Goal: Information Seeking & Learning: Learn about a topic

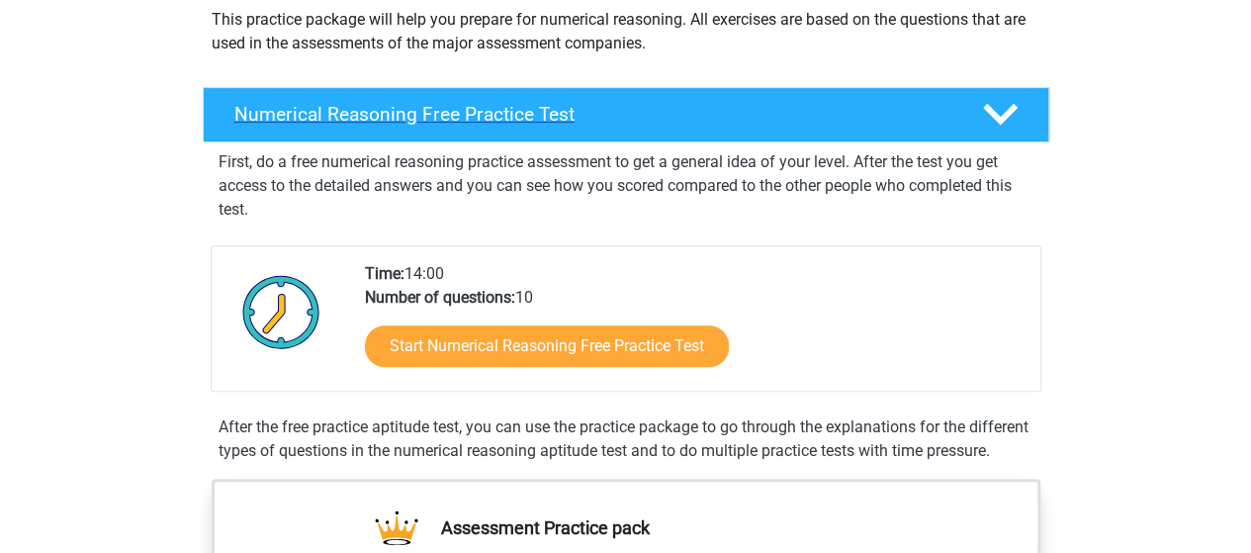
scroll to position [320, 0]
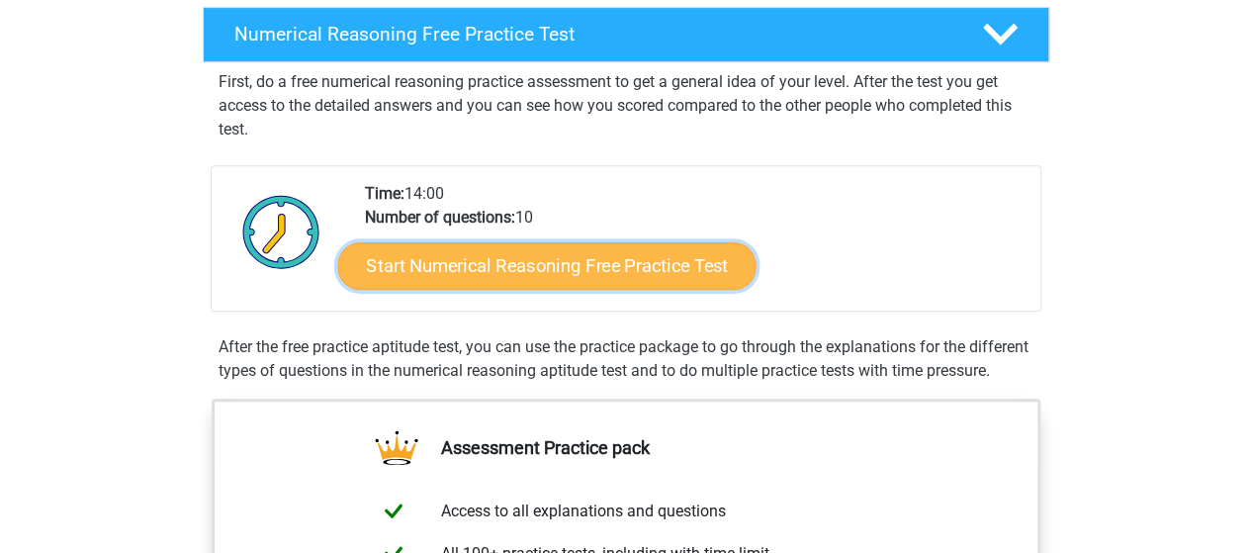
click at [601, 249] on link "Start Numerical Reasoning Free Practice Test" at bounding box center [546, 264] width 418 height 47
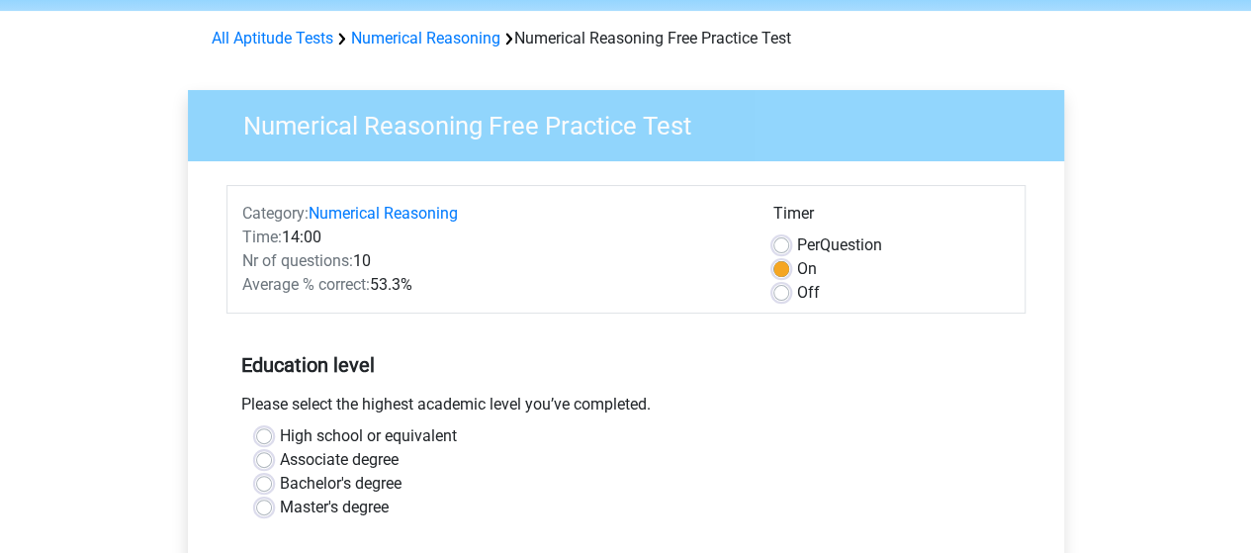
scroll to position [71, 0]
click at [280, 482] on label "Bachelor's degree" at bounding box center [341, 485] width 122 height 24
click at [265, 482] on input "Bachelor's degree" at bounding box center [264, 483] width 16 height 20
radio input "true"
click at [267, 423] on div "Please select the highest academic level you’ve completed." at bounding box center [626, 410] width 799 height 32
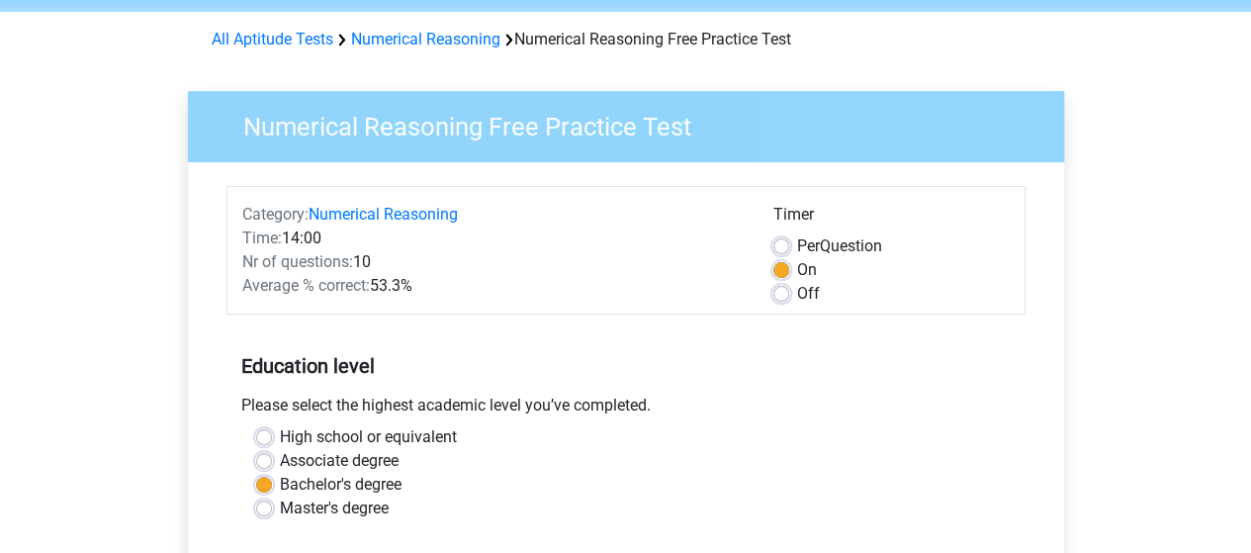
click at [280, 429] on label "High school or equivalent" at bounding box center [368, 437] width 177 height 24
click at [263, 429] on input "High school or equivalent" at bounding box center [264, 435] width 16 height 20
radio input "true"
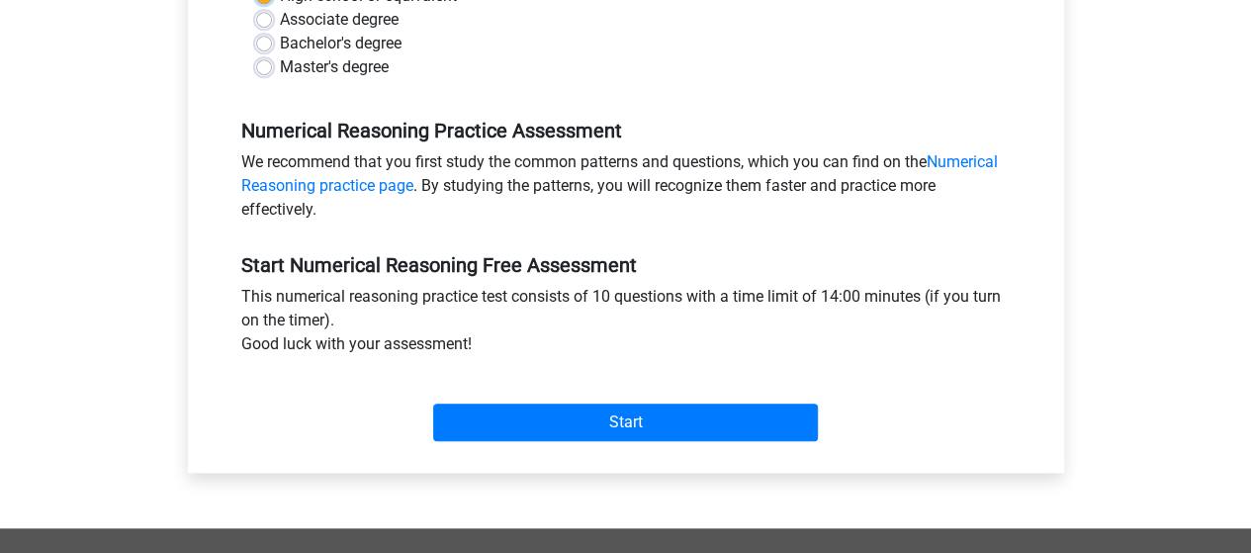
scroll to position [521, 0]
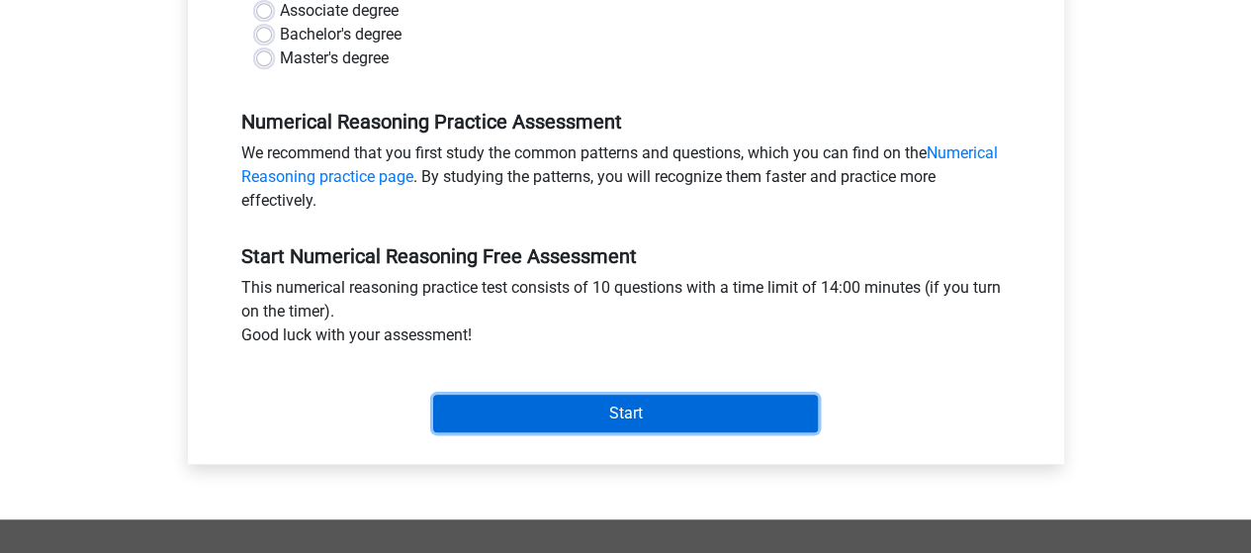
click at [619, 401] on input "Start" at bounding box center [625, 414] width 385 height 38
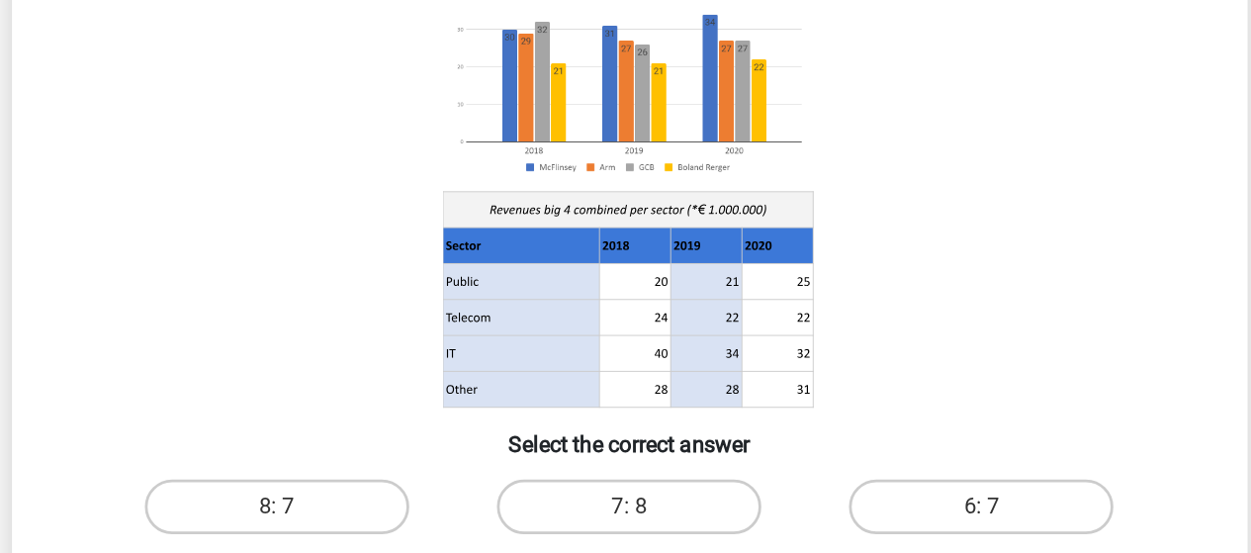
scroll to position [210, 0]
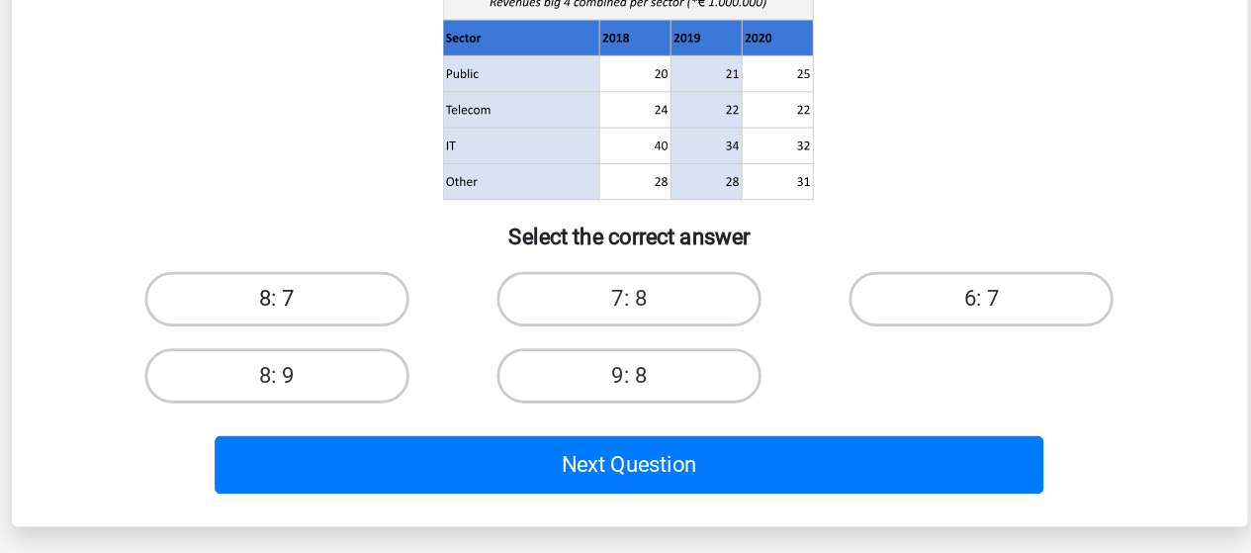
click at [384, 360] on label "8: 7" at bounding box center [371, 369] width 191 height 40
click at [384, 369] on input "8: 7" at bounding box center [377, 375] width 13 height 13
radio input "true"
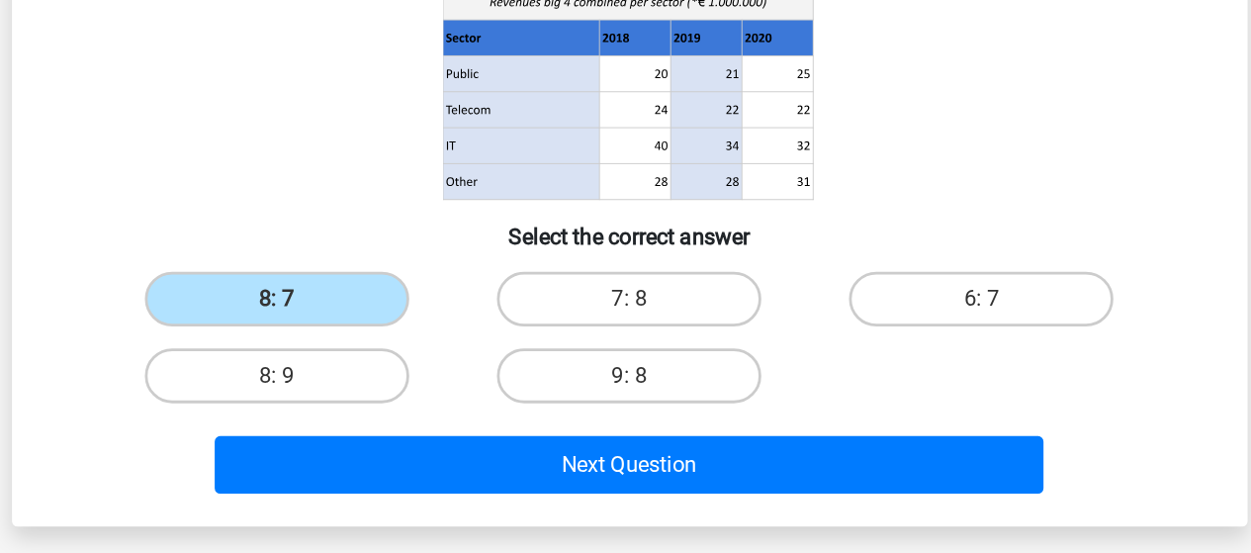
scroll to position [207, 0]
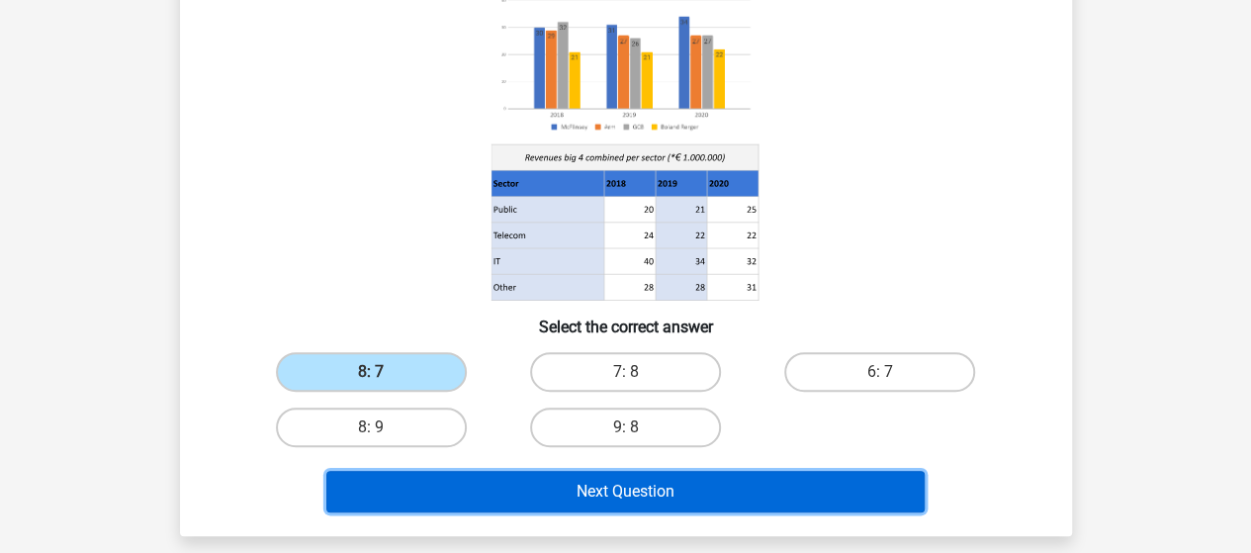
click at [523, 489] on button "Next Question" at bounding box center [625, 492] width 598 height 42
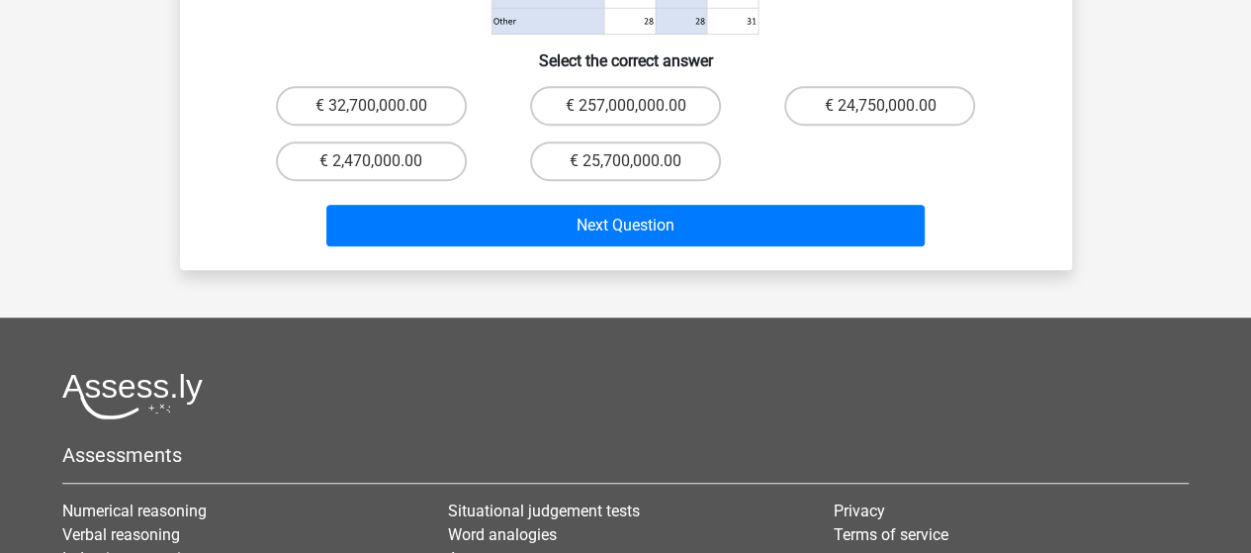
scroll to position [533, 0]
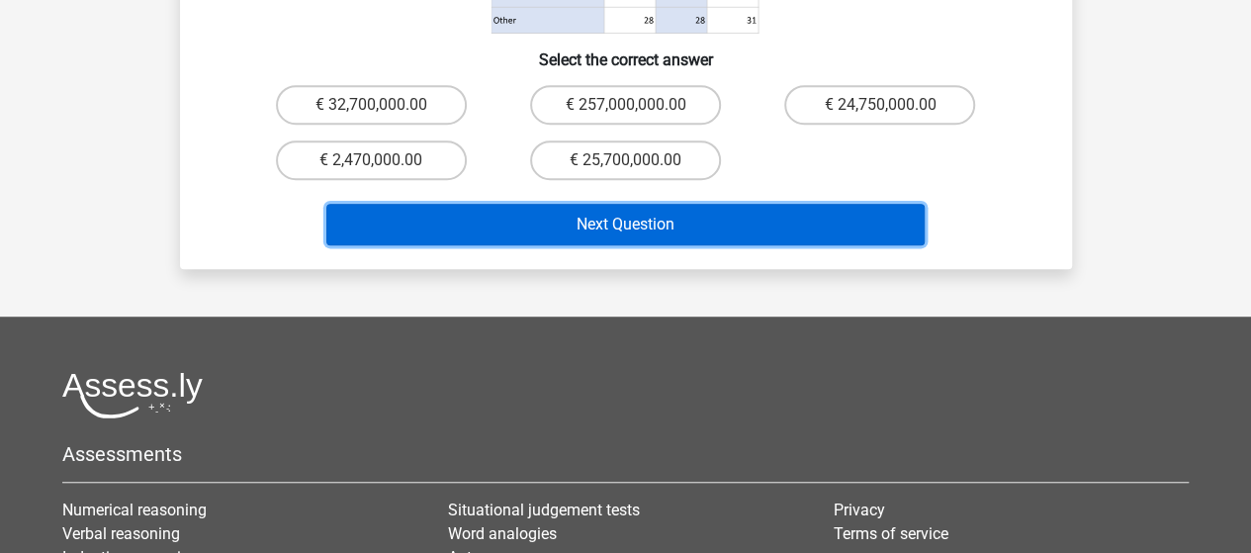
click at [611, 204] on button "Next Question" at bounding box center [625, 225] width 598 height 42
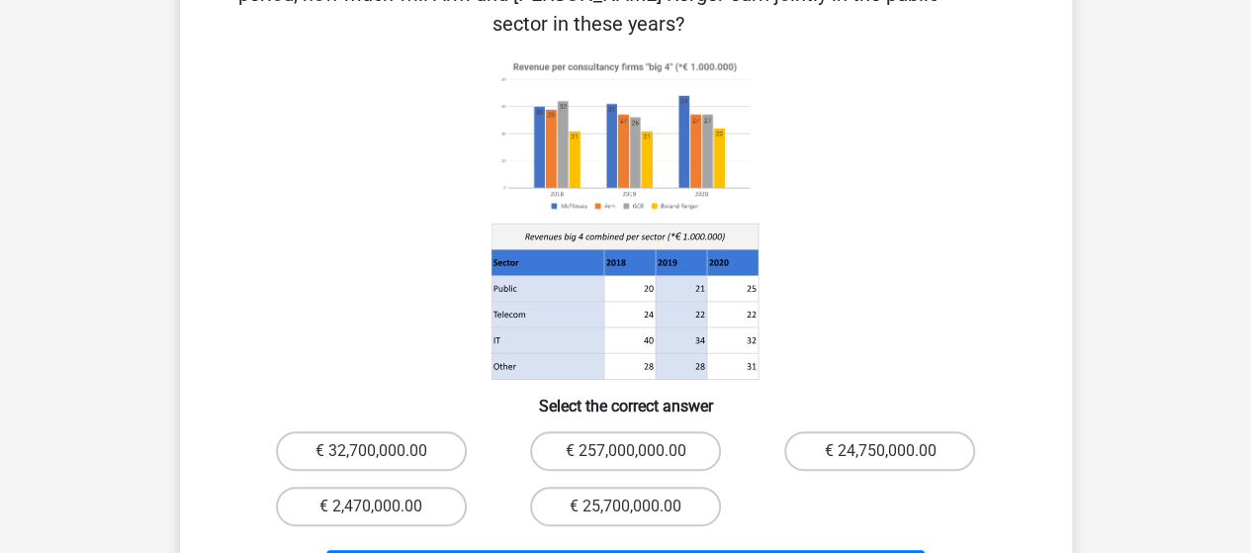
scroll to position [154, 0]
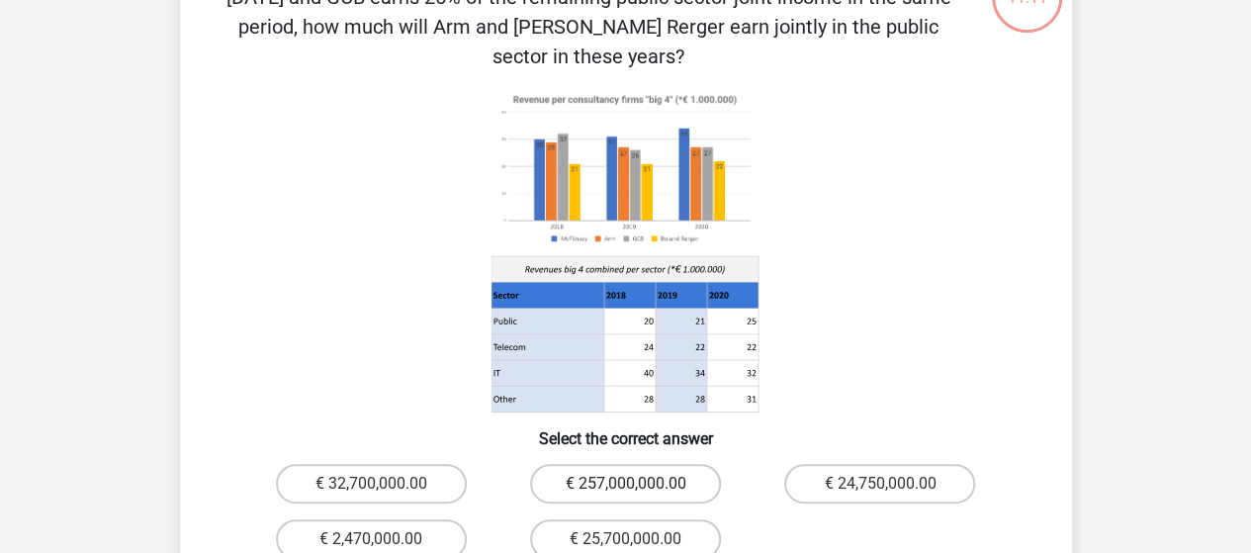
click at [586, 464] on label "€ 257,000,000.00" at bounding box center [625, 484] width 191 height 40
click at [625, 484] on input "€ 257,000,000.00" at bounding box center [631, 490] width 13 height 13
radio input "true"
click at [398, 464] on label "€ 32,700,000.00" at bounding box center [371, 484] width 191 height 40
click at [384, 484] on input "€ 32,700,000.00" at bounding box center [377, 490] width 13 height 13
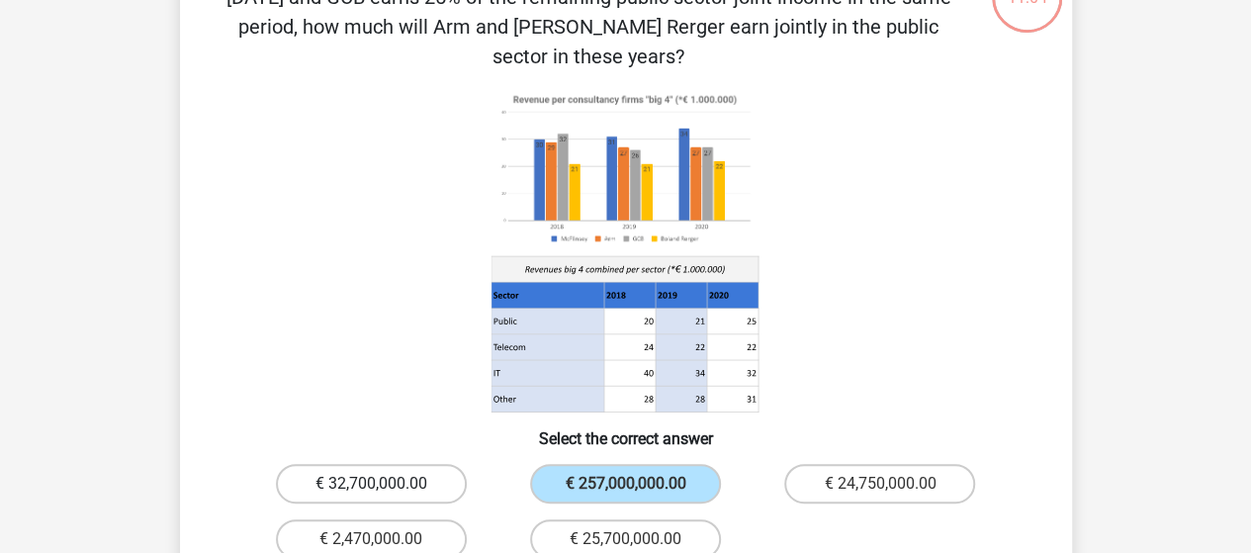
radio input "true"
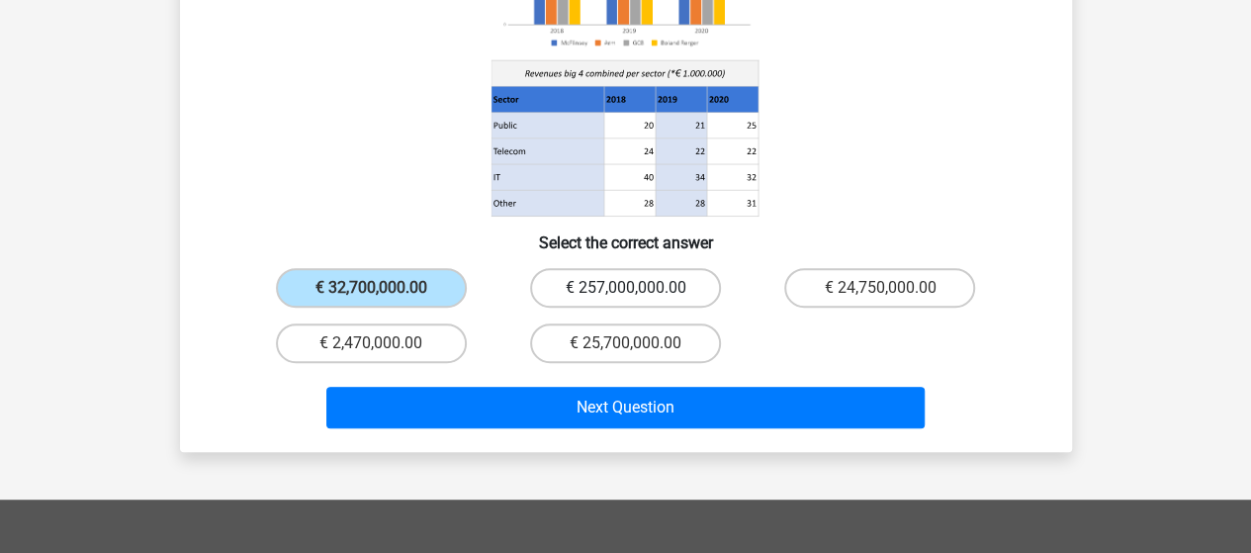
scroll to position [365, 0]
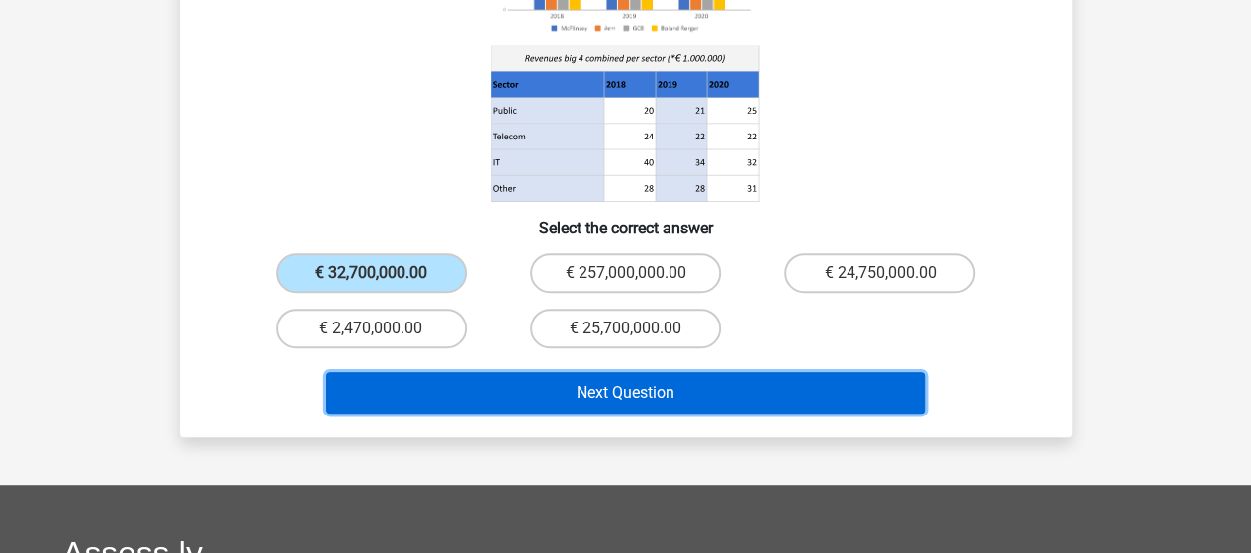
click at [544, 372] on button "Next Question" at bounding box center [625, 393] width 598 height 42
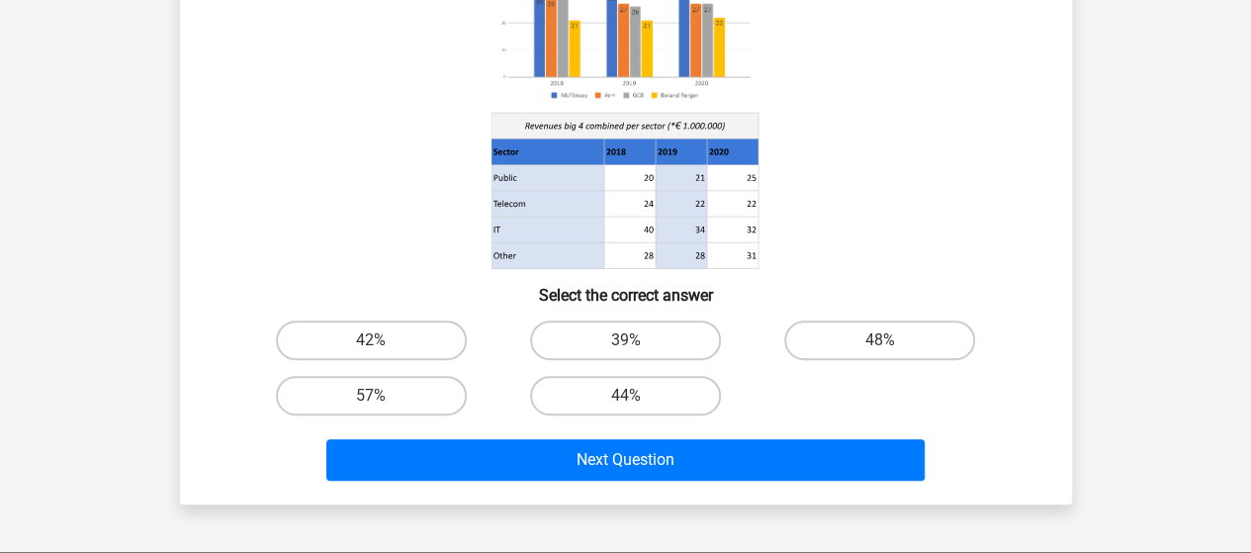
scroll to position [252, 0]
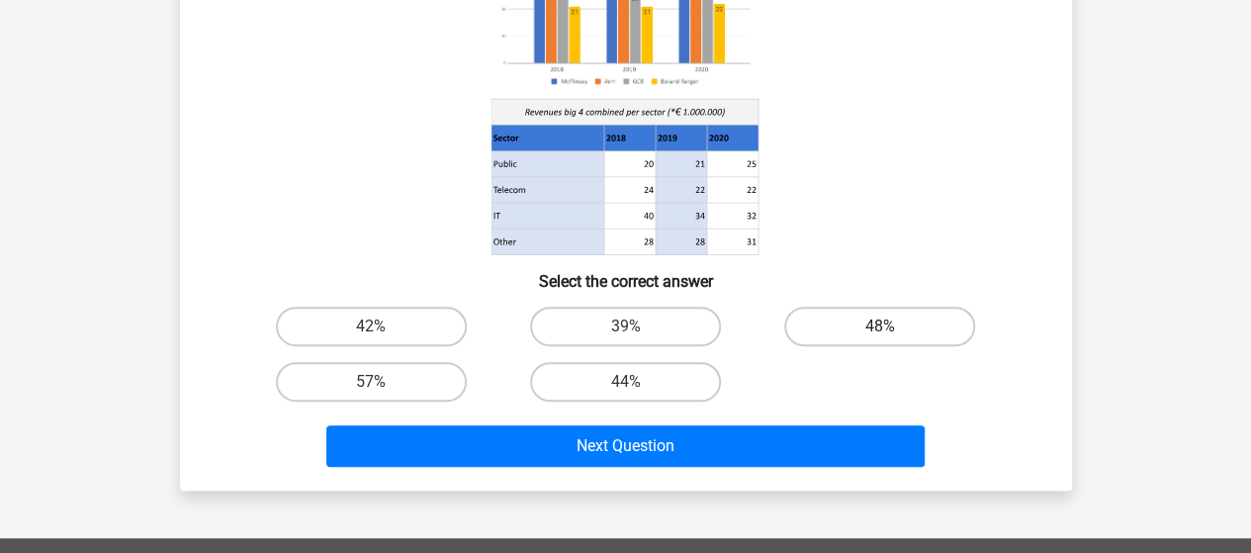
click at [869, 325] on label "48%" at bounding box center [879, 327] width 191 height 40
click at [880, 326] on input "48%" at bounding box center [886, 332] width 13 height 13
radio input "true"
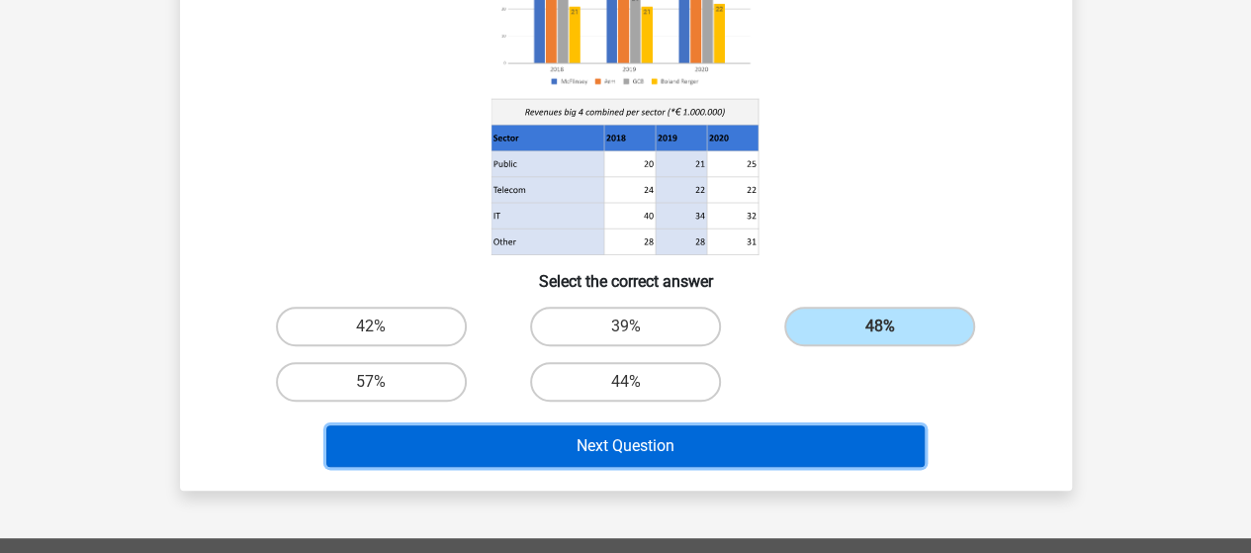
click at [585, 435] on button "Next Question" at bounding box center [625, 446] width 598 height 42
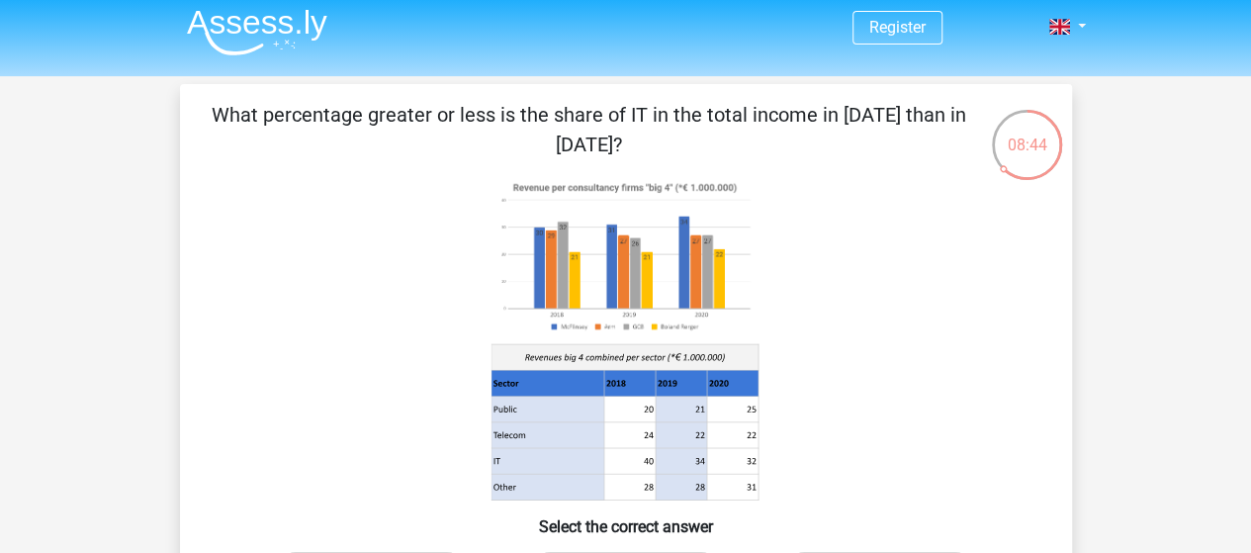
scroll to position [8, 0]
click at [734, 447] on icon at bounding box center [625, 421] width 268 height 156
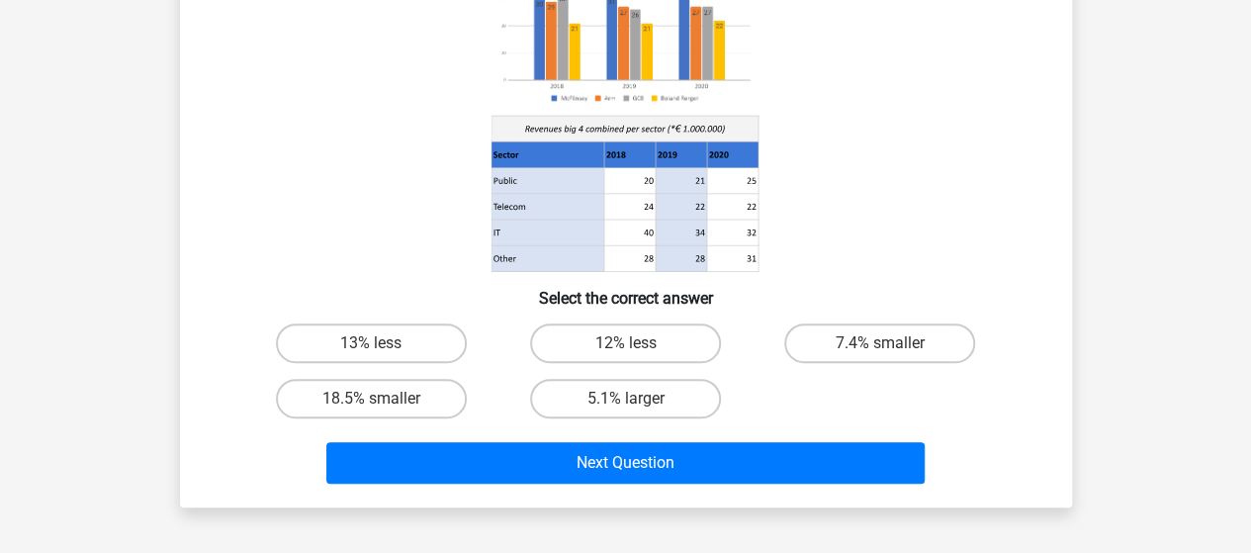
scroll to position [237, 0]
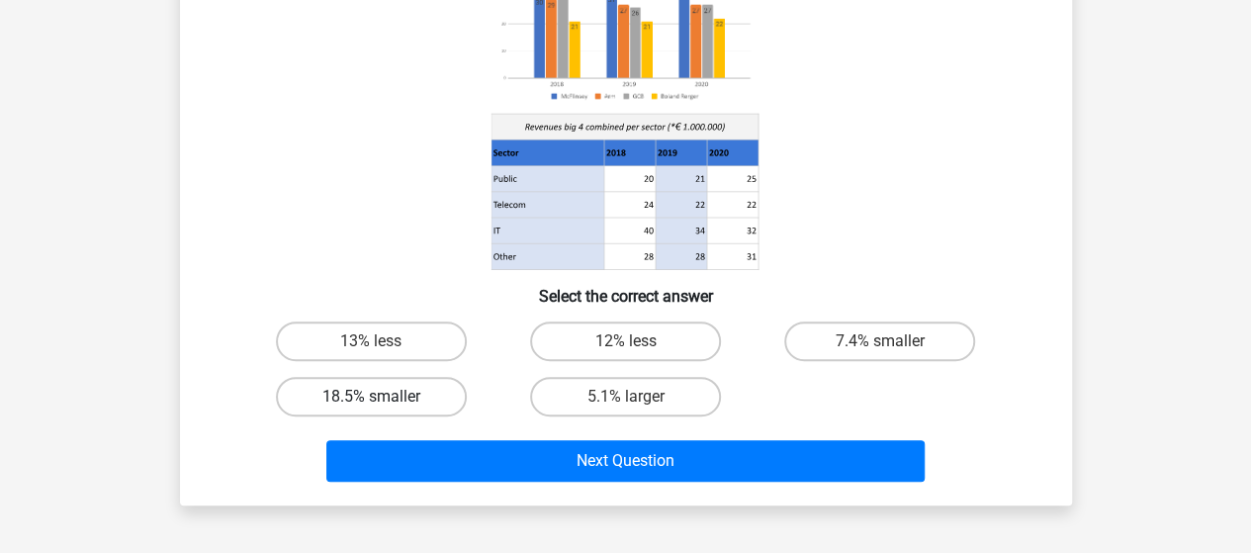
click at [431, 398] on label "18.5% smaller" at bounding box center [371, 397] width 191 height 40
click at [384, 398] on input "18.5% smaller" at bounding box center [377, 403] width 13 height 13
radio input "true"
click at [534, 482] on div "Next Question" at bounding box center [626, 464] width 764 height 49
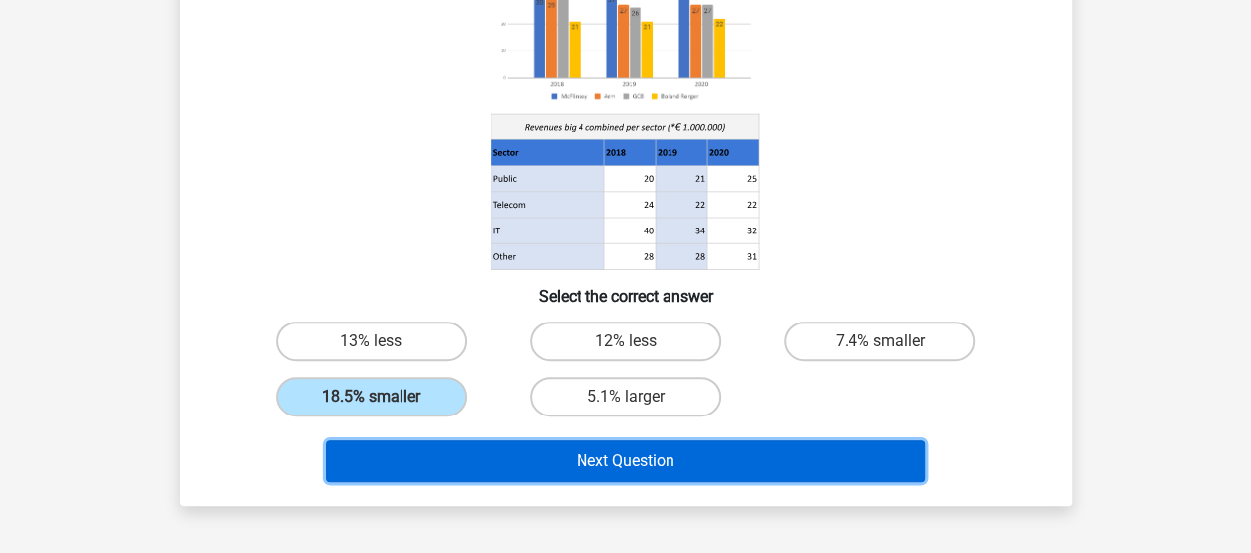
click at [517, 460] on button "Next Question" at bounding box center [625, 461] width 598 height 42
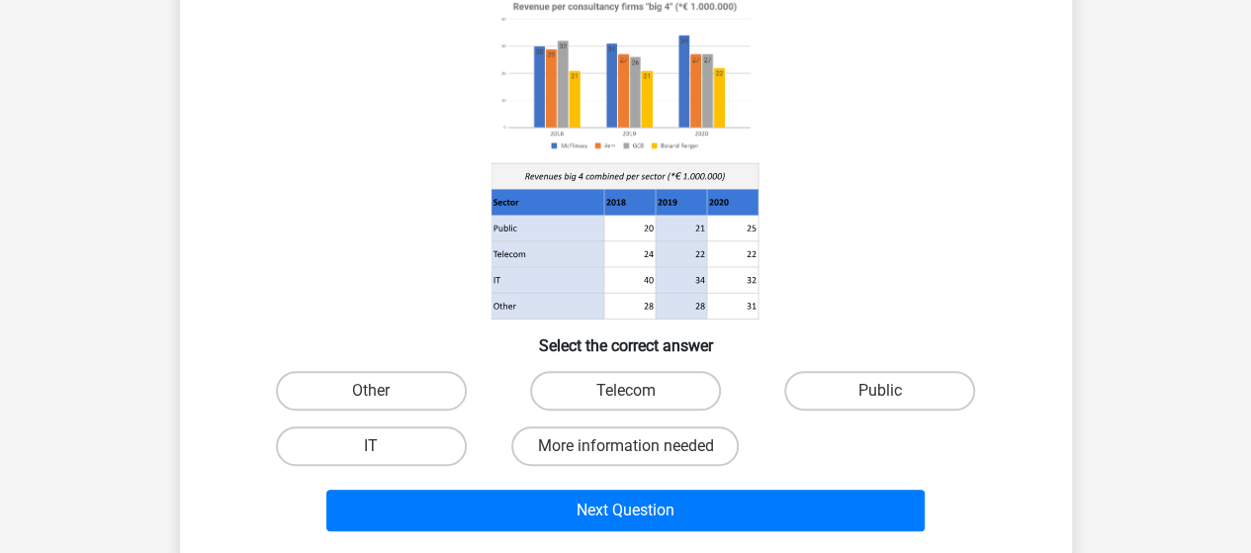
scroll to position [91, 0]
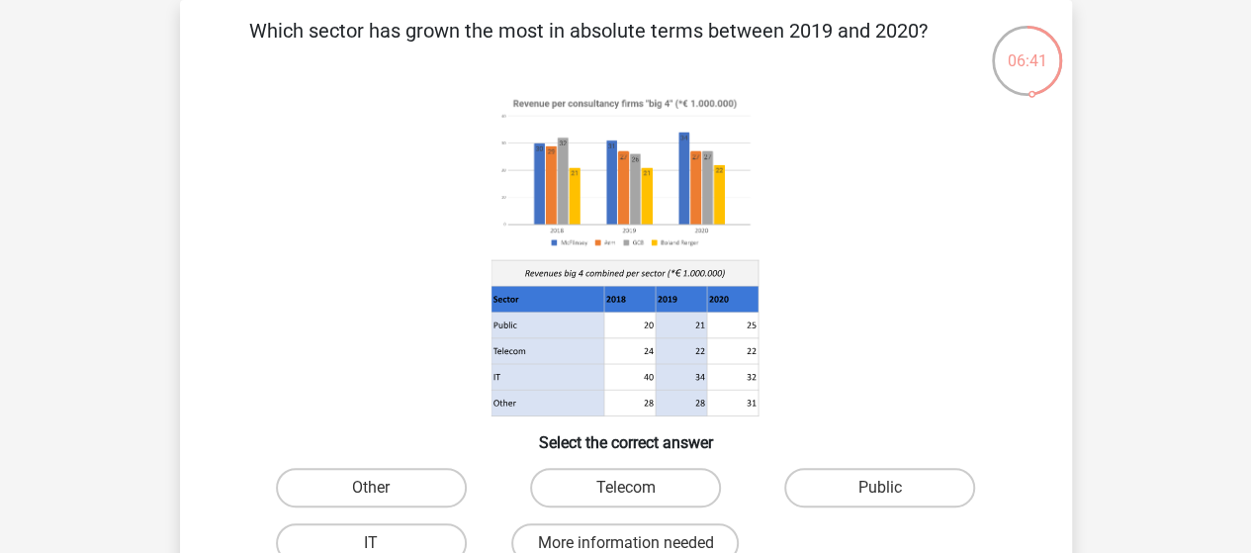
click at [192, 300] on div "Which sector has grown the most in absolute terms between 2019 and 2020? Select…" at bounding box center [626, 326] width 876 height 620
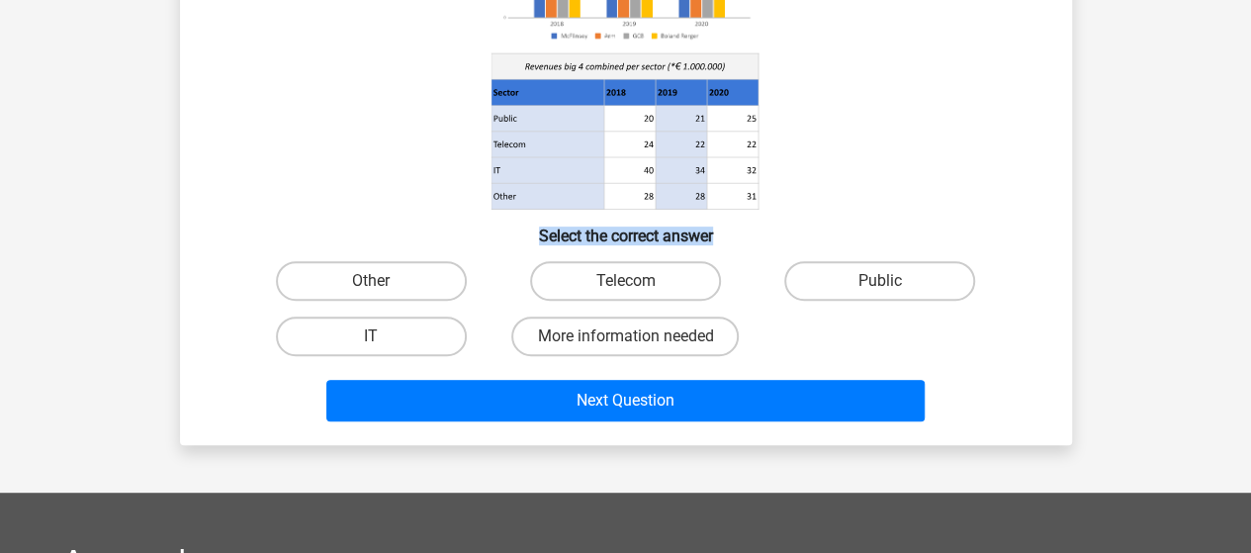
scroll to position [299, 0]
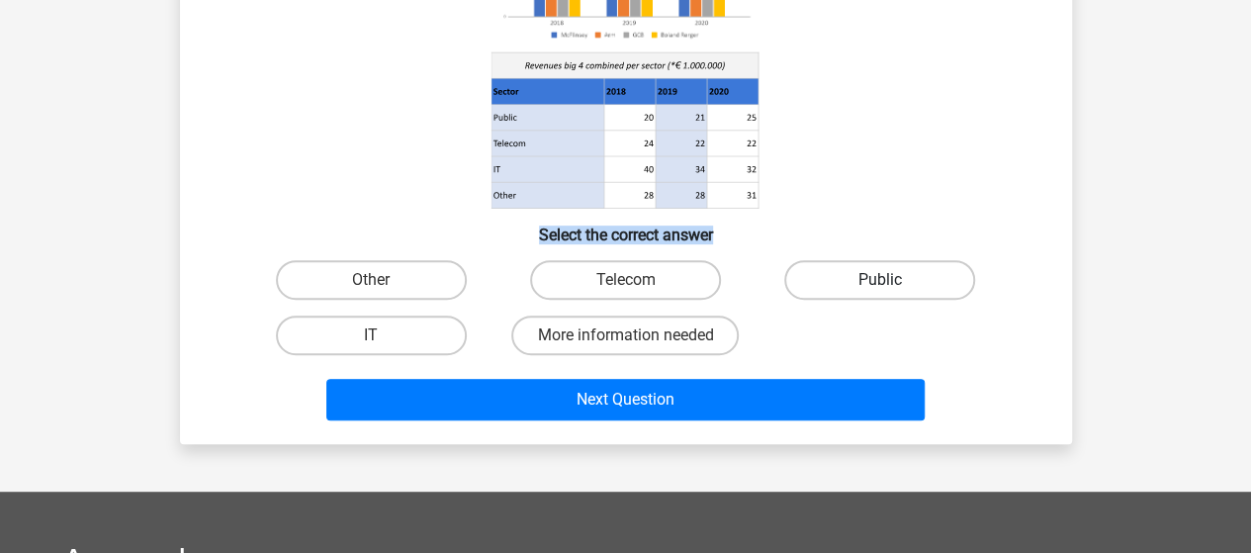
click at [912, 268] on label "Public" at bounding box center [879, 280] width 191 height 40
click at [893, 280] on input "Public" at bounding box center [886, 286] width 13 height 13
radio input "true"
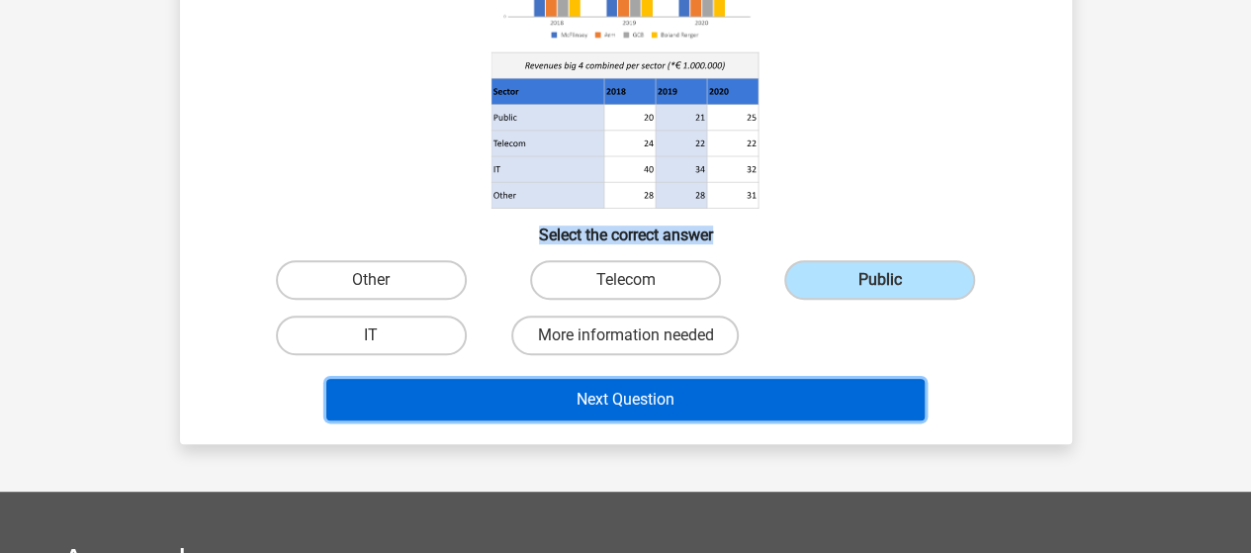
click at [689, 405] on button "Next Question" at bounding box center [625, 400] width 598 height 42
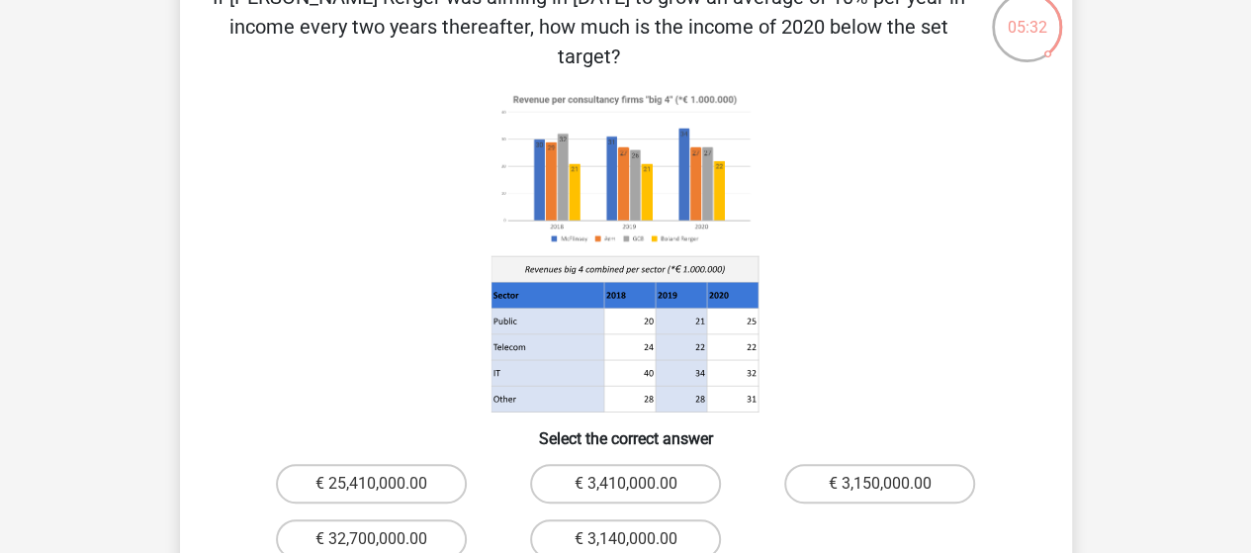
scroll to position [138, 0]
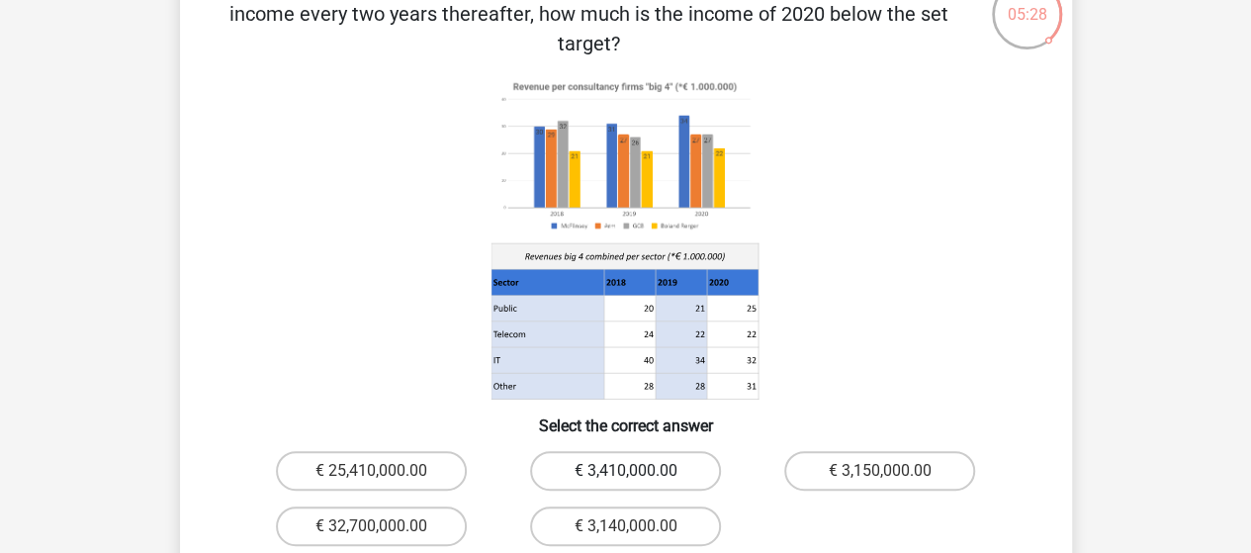
click at [653, 451] on label "€ 3,410,000.00" at bounding box center [625, 471] width 191 height 40
click at [638, 471] on input "€ 3,410,000.00" at bounding box center [631, 477] width 13 height 13
radio input "true"
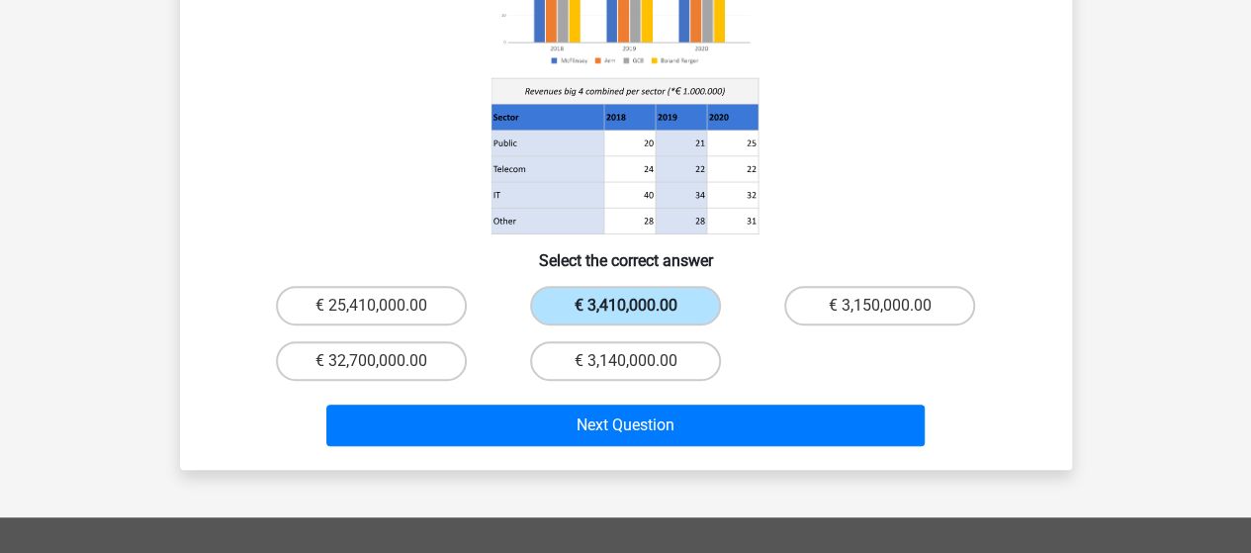
scroll to position [311, 0]
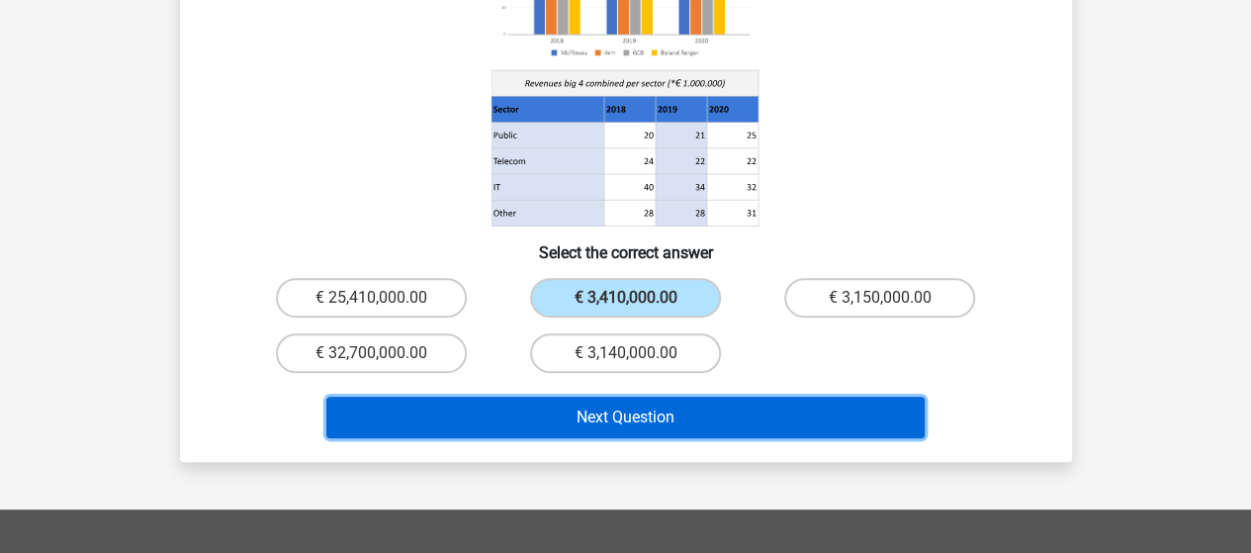
click at [550, 397] on button "Next Question" at bounding box center [625, 418] width 598 height 42
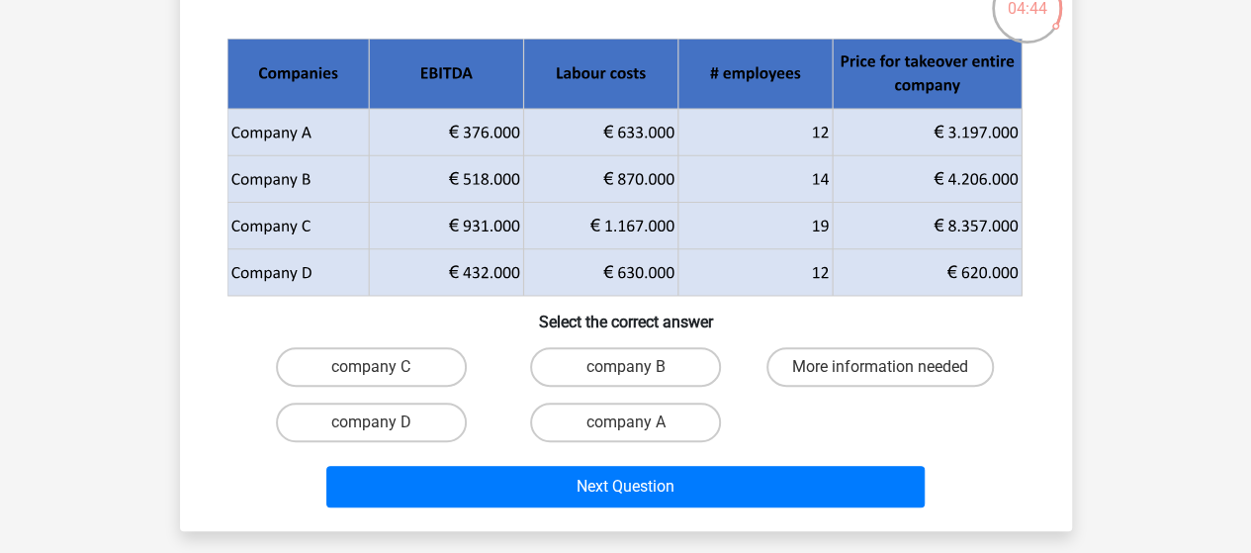
scroll to position [145, 0]
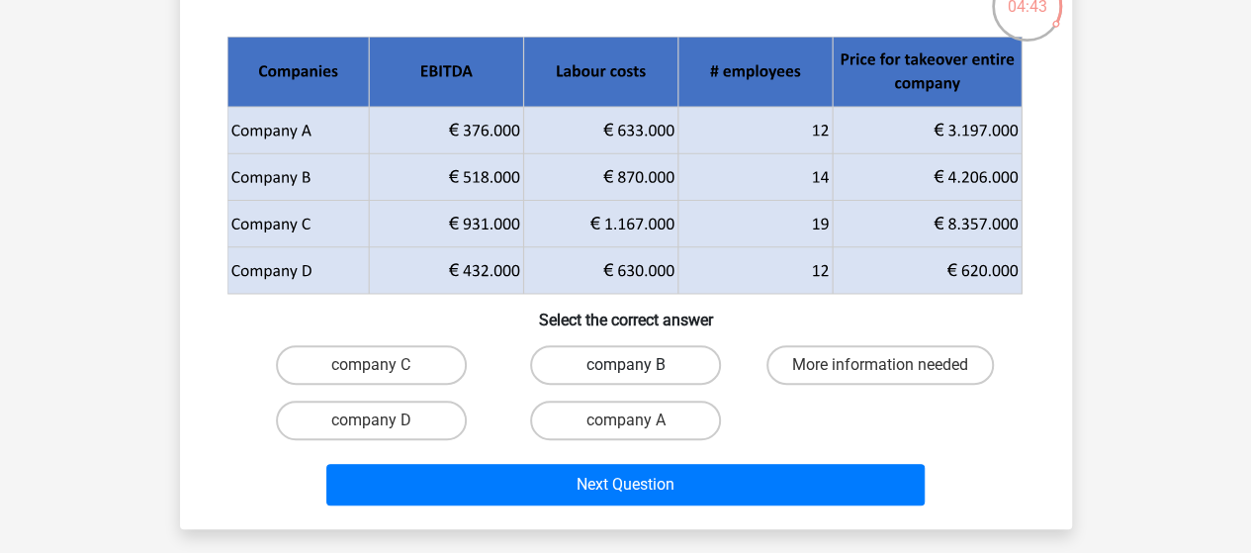
click at [576, 372] on label "company B" at bounding box center [625, 365] width 191 height 40
click at [625, 372] on input "company B" at bounding box center [631, 371] width 13 height 13
radio input "true"
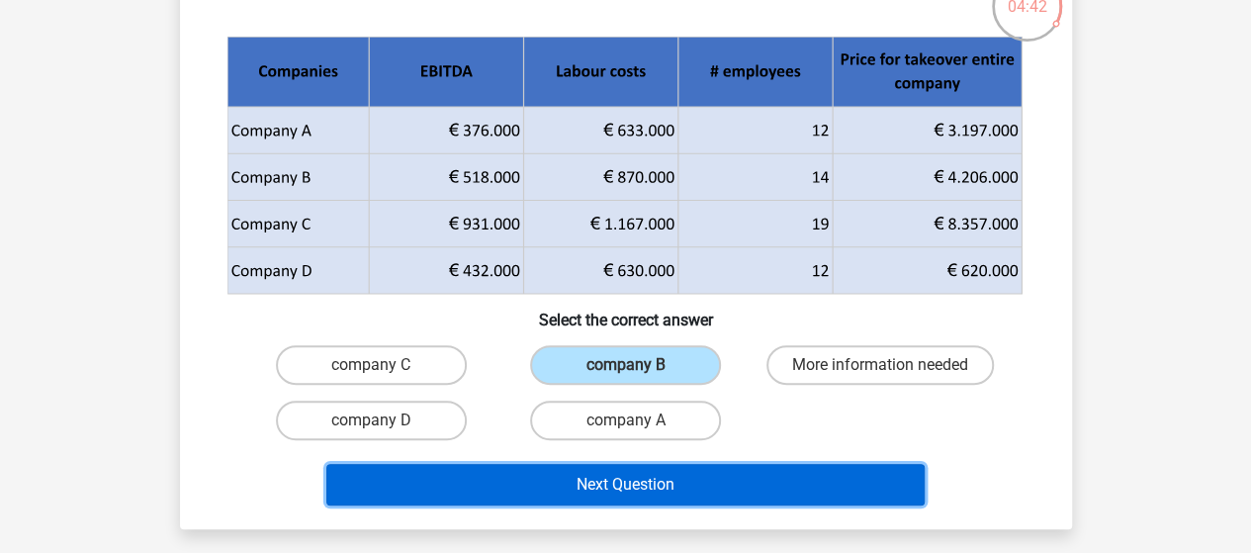
click at [555, 480] on button "Next Question" at bounding box center [625, 485] width 598 height 42
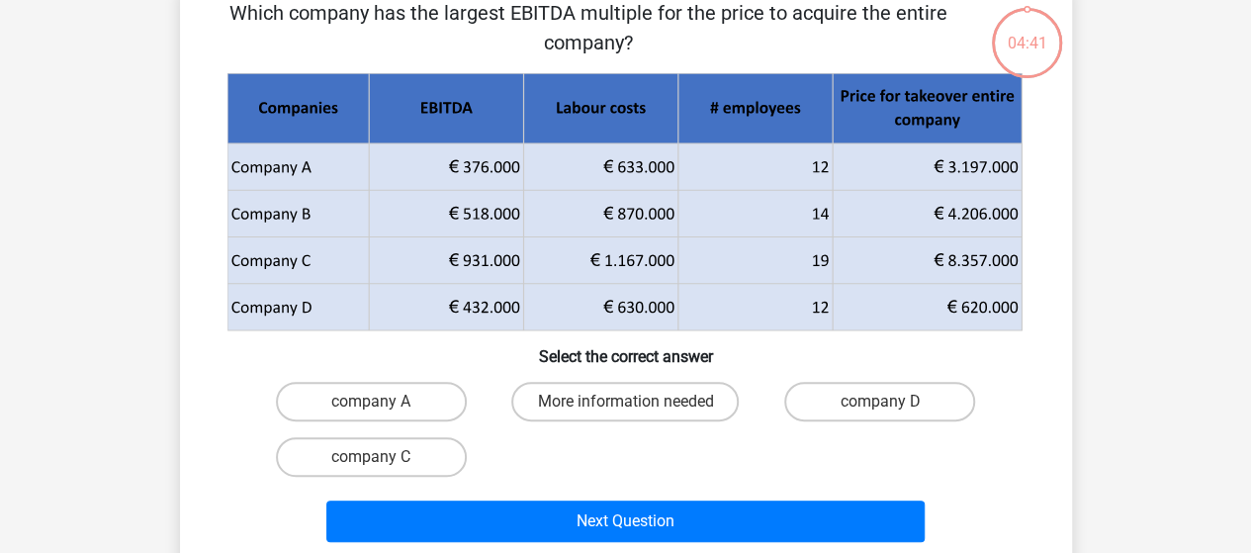
scroll to position [91, 0]
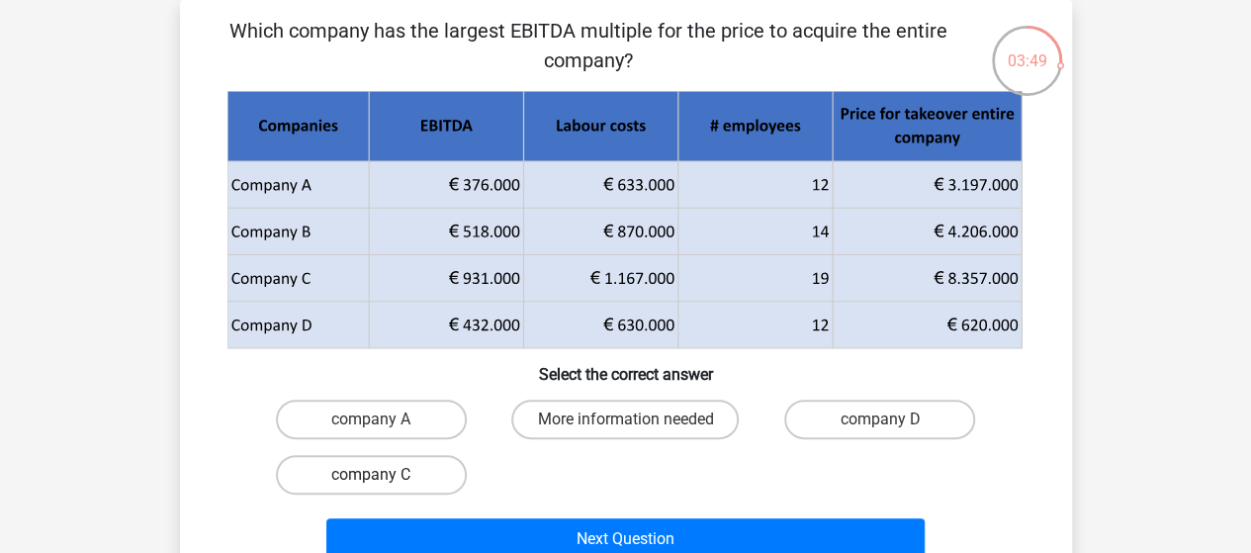
click at [417, 486] on label "company C" at bounding box center [371, 475] width 191 height 40
click at [384, 486] on input "company C" at bounding box center [377, 481] width 13 height 13
radio input "true"
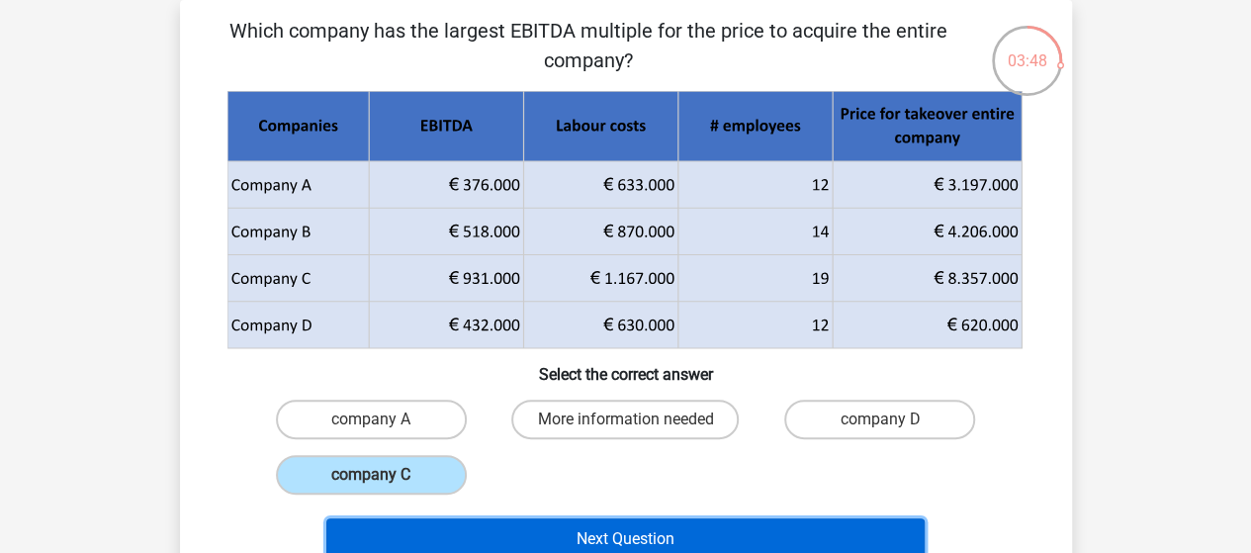
click at [508, 535] on button "Next Question" at bounding box center [625, 539] width 598 height 42
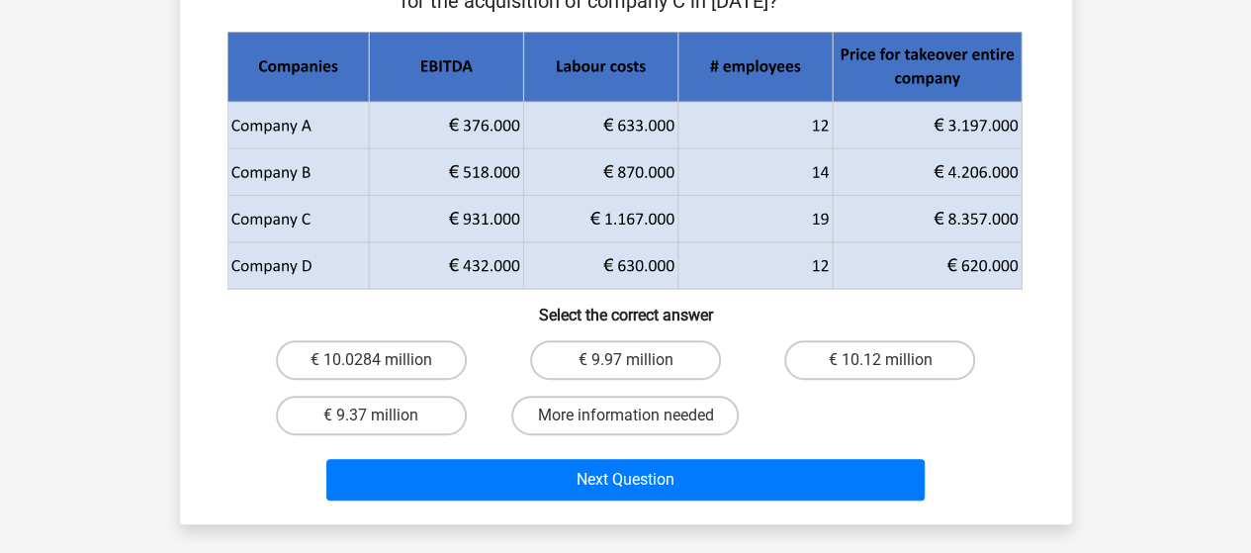
scroll to position [209, 0]
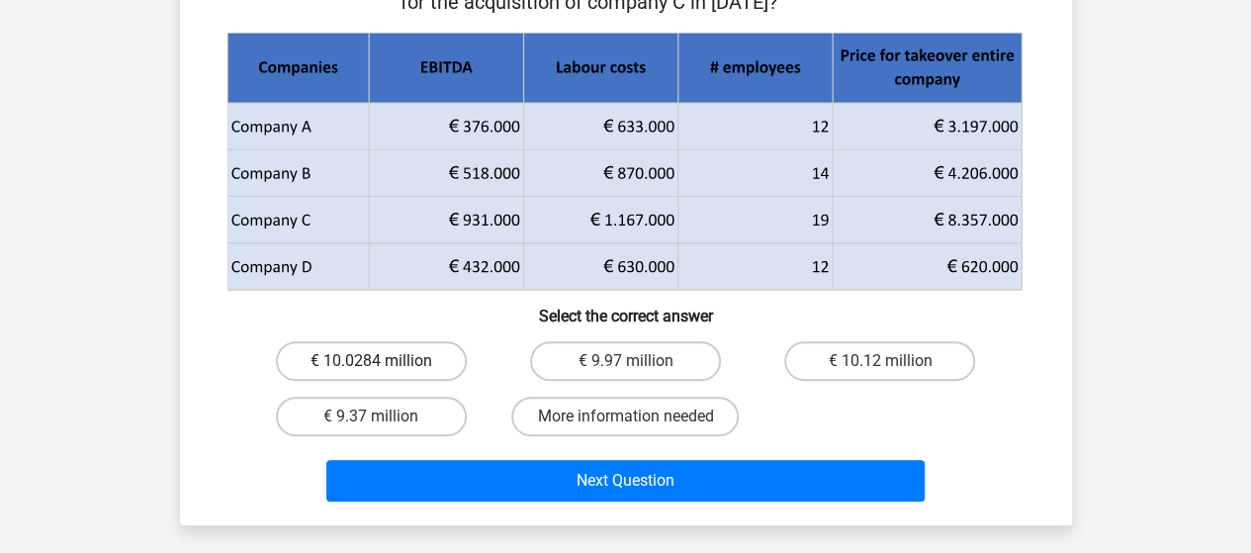
click at [390, 365] on label "€ 10.0284 million" at bounding box center [371, 361] width 191 height 40
click at [384, 365] on input "€ 10.0284 million" at bounding box center [377, 367] width 13 height 13
radio input "true"
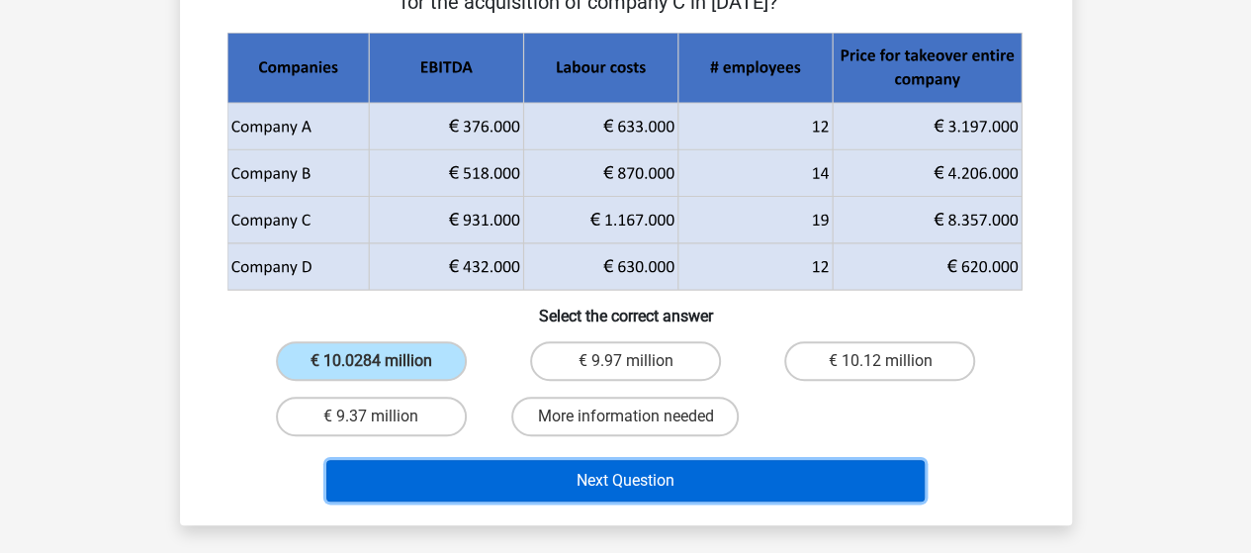
click at [413, 478] on button "Next Question" at bounding box center [625, 481] width 598 height 42
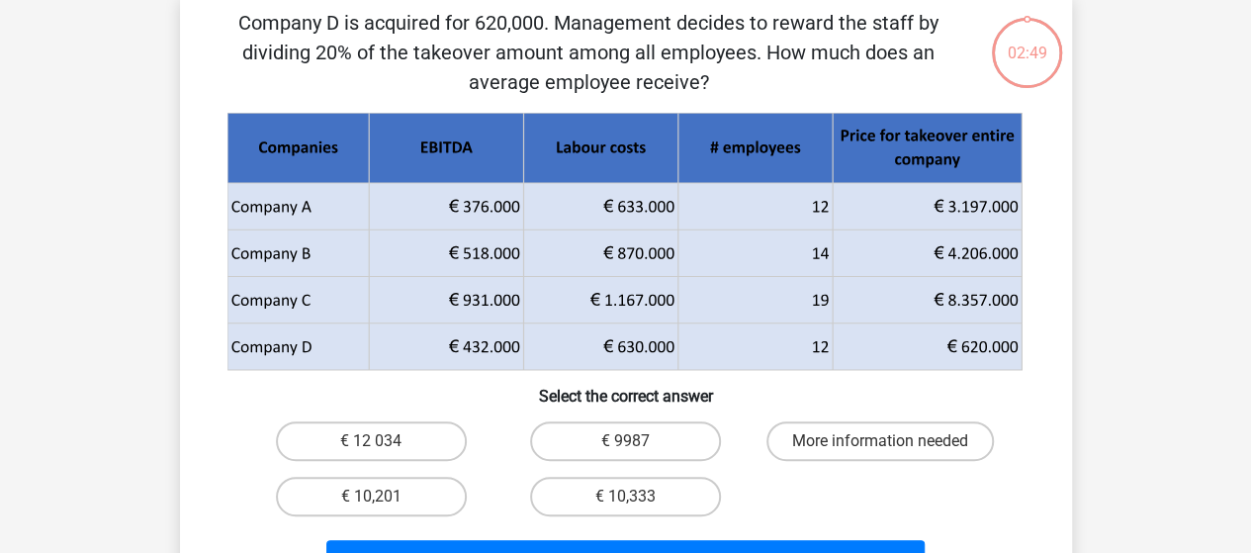
scroll to position [91, 0]
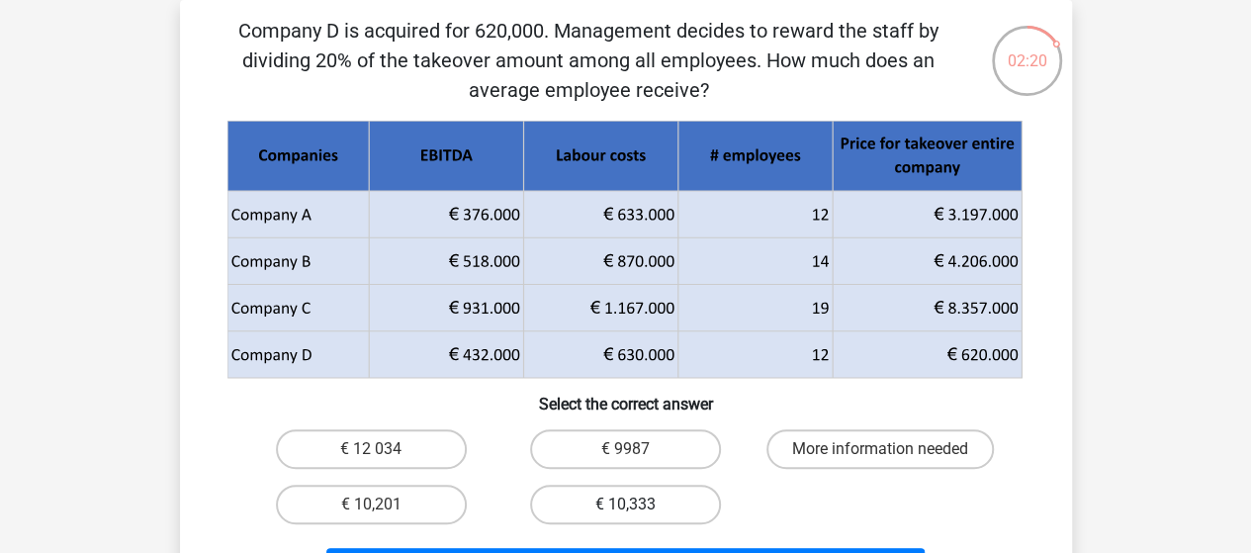
click at [586, 501] on label "€ 10,333" at bounding box center [625, 505] width 191 height 40
click at [625, 505] on input "€ 10,333" at bounding box center [631, 511] width 13 height 13
radio input "true"
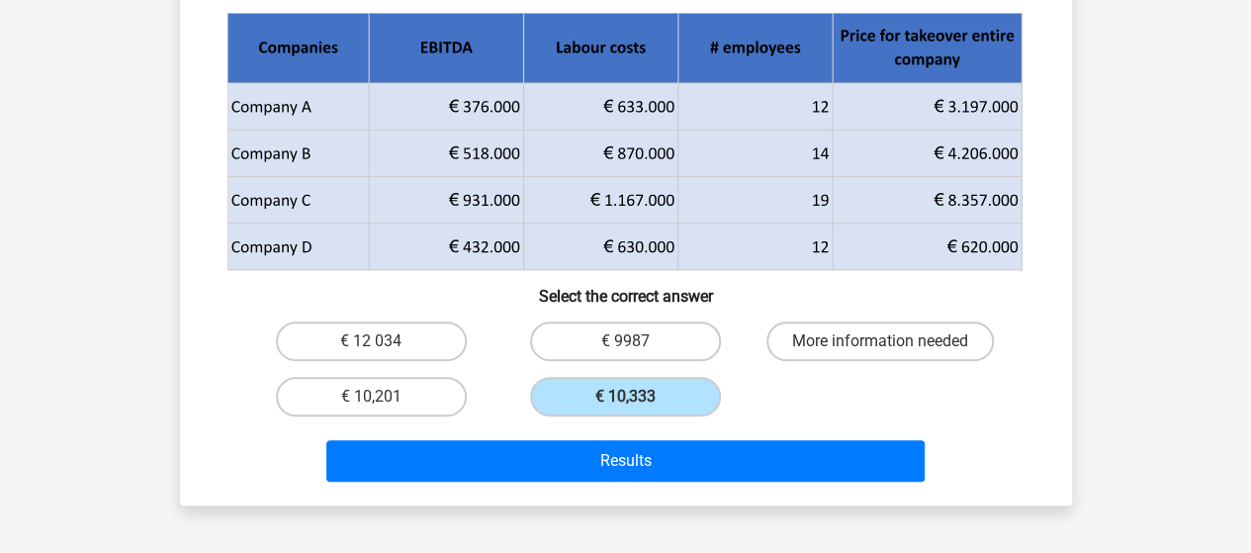
scroll to position [211, 0]
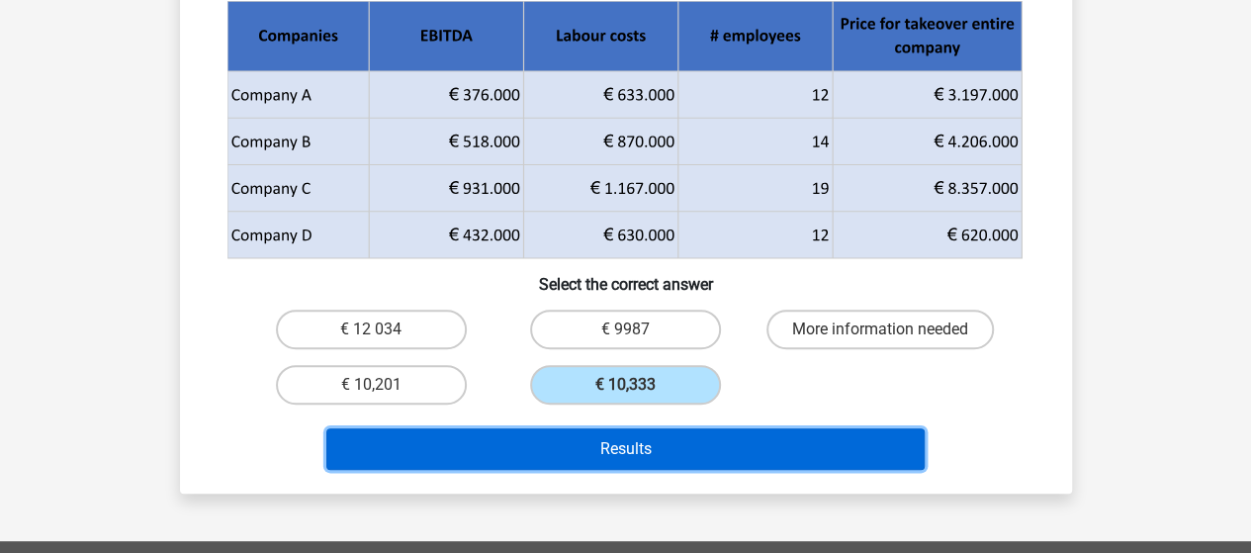
click at [690, 456] on button "Results" at bounding box center [625, 449] width 598 height 42
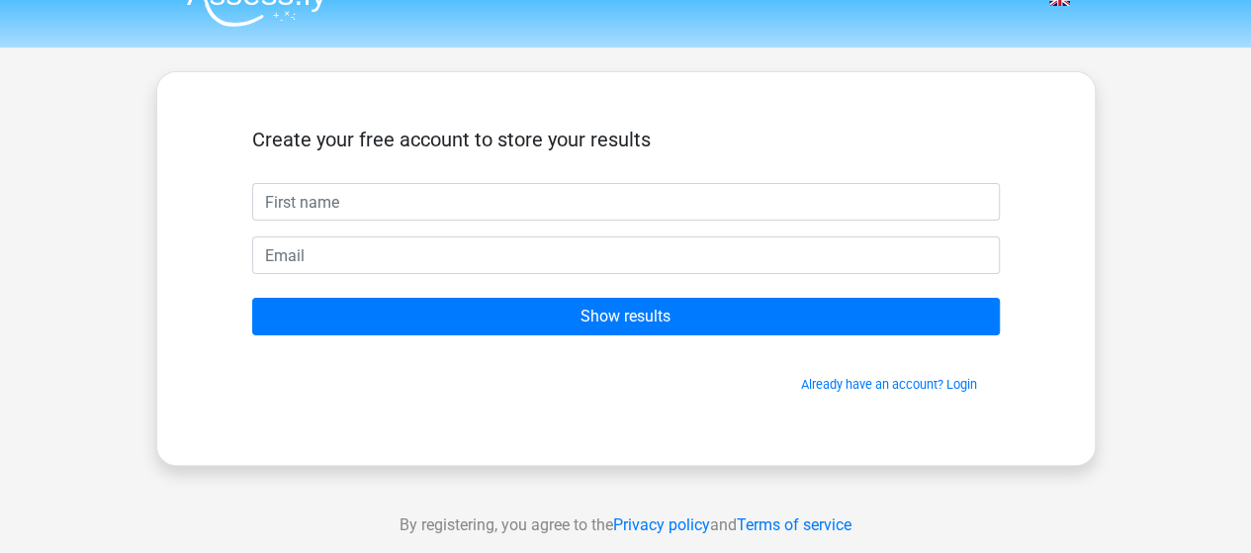
scroll to position [28, 0]
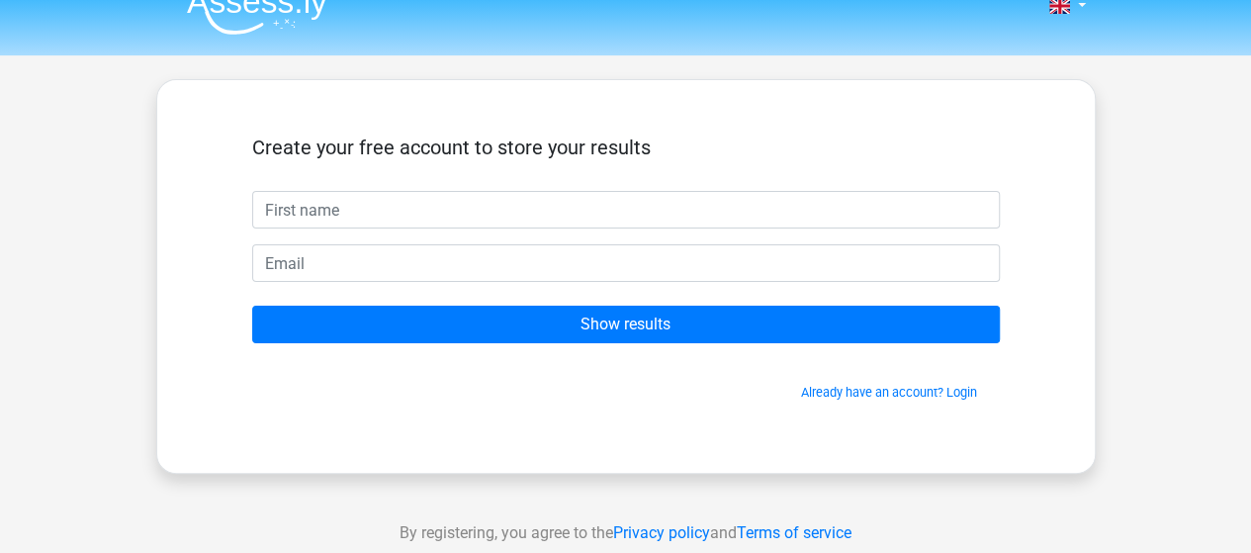
type input "d"
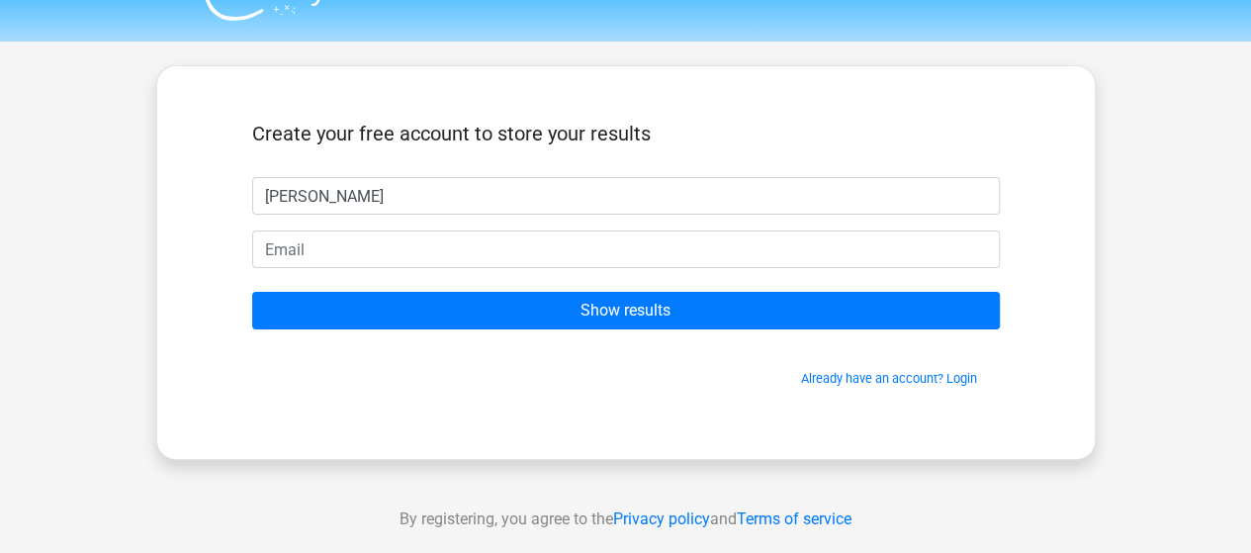
scroll to position [37, 0]
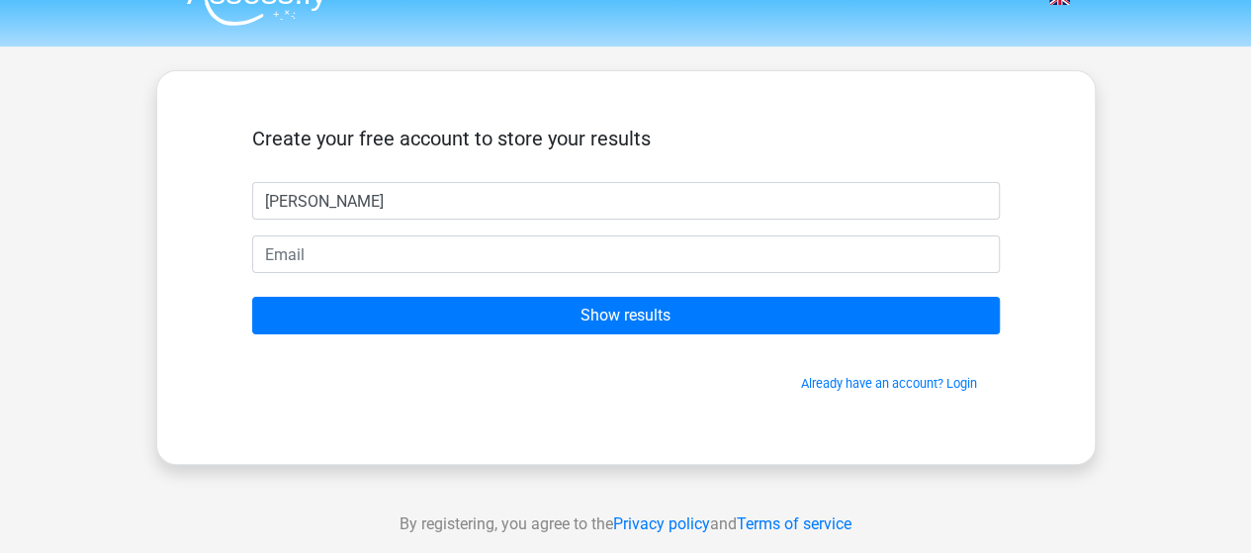
type input "[PERSON_NAME]"
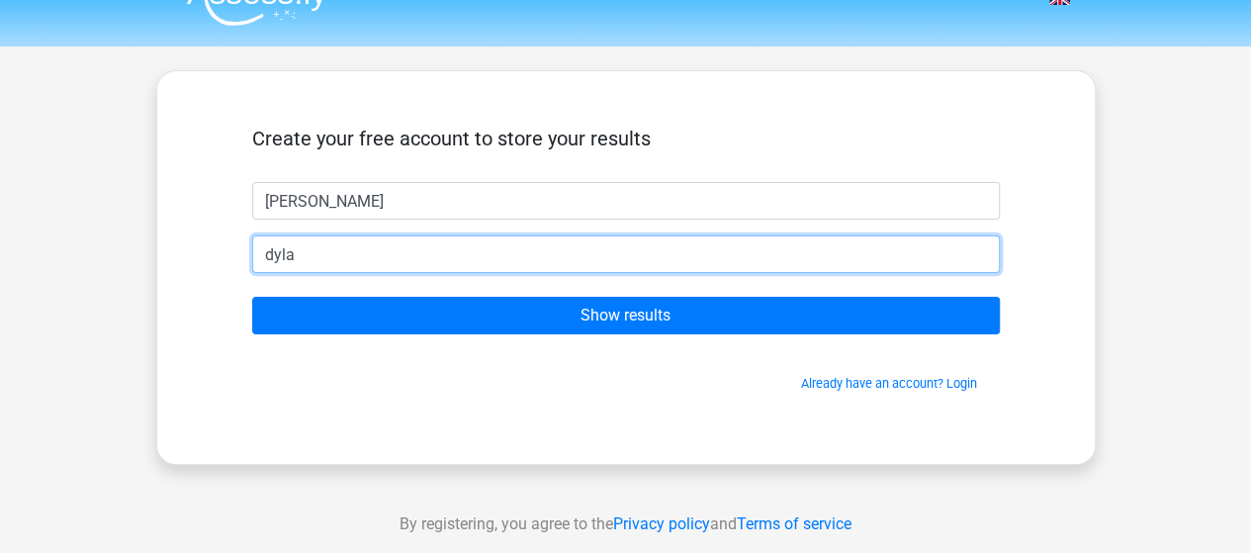
type input "[EMAIL_ADDRESS][DOMAIN_NAME]"
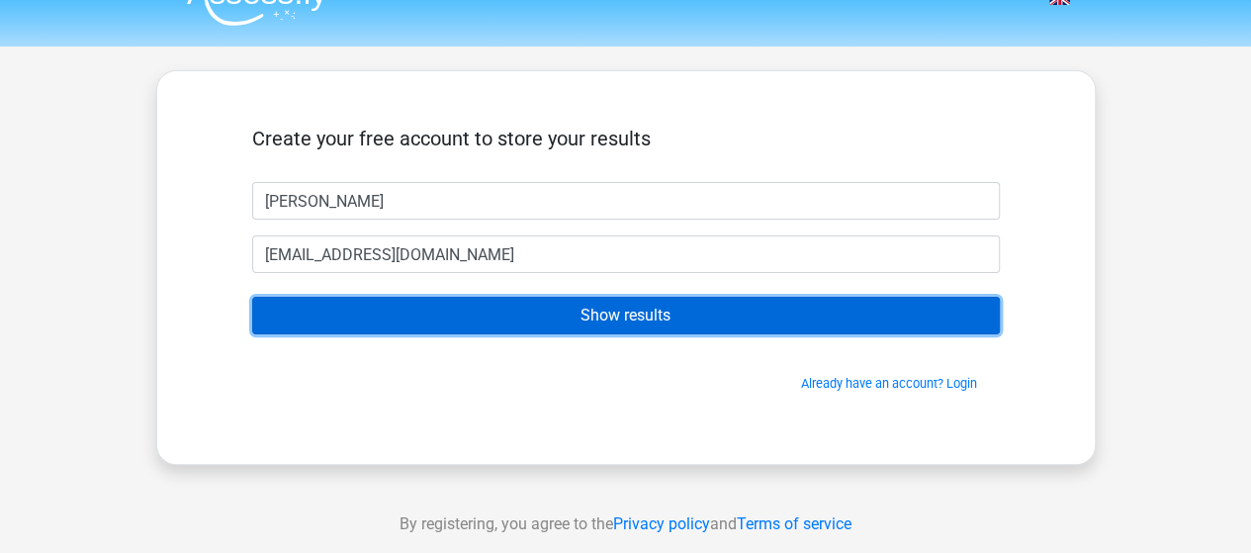
click at [418, 314] on input "Show results" at bounding box center [626, 316] width 748 height 38
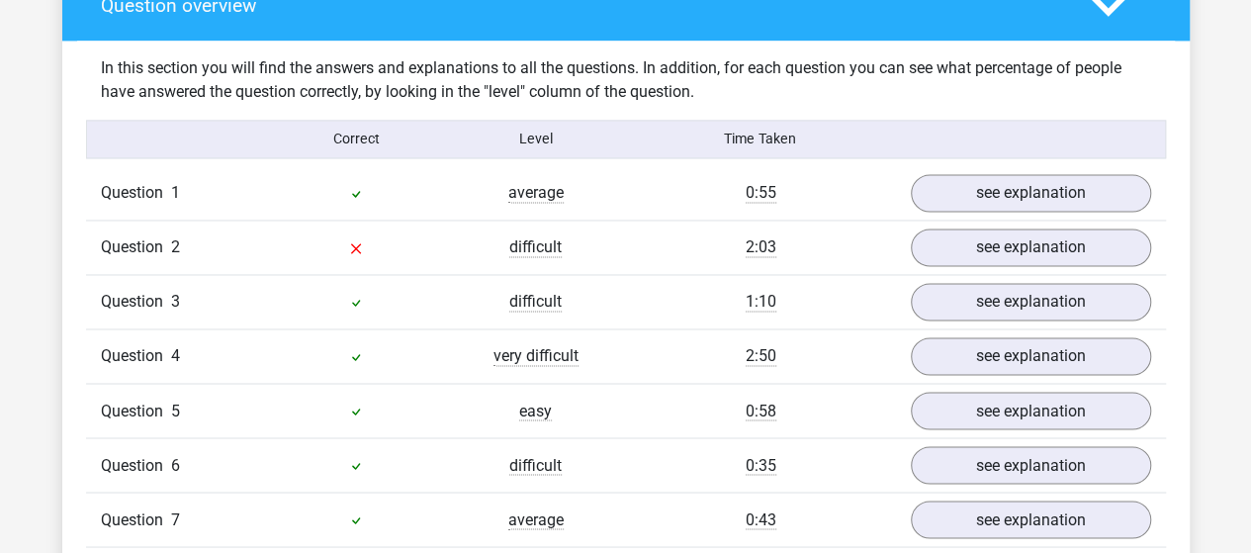
scroll to position [1502, 0]
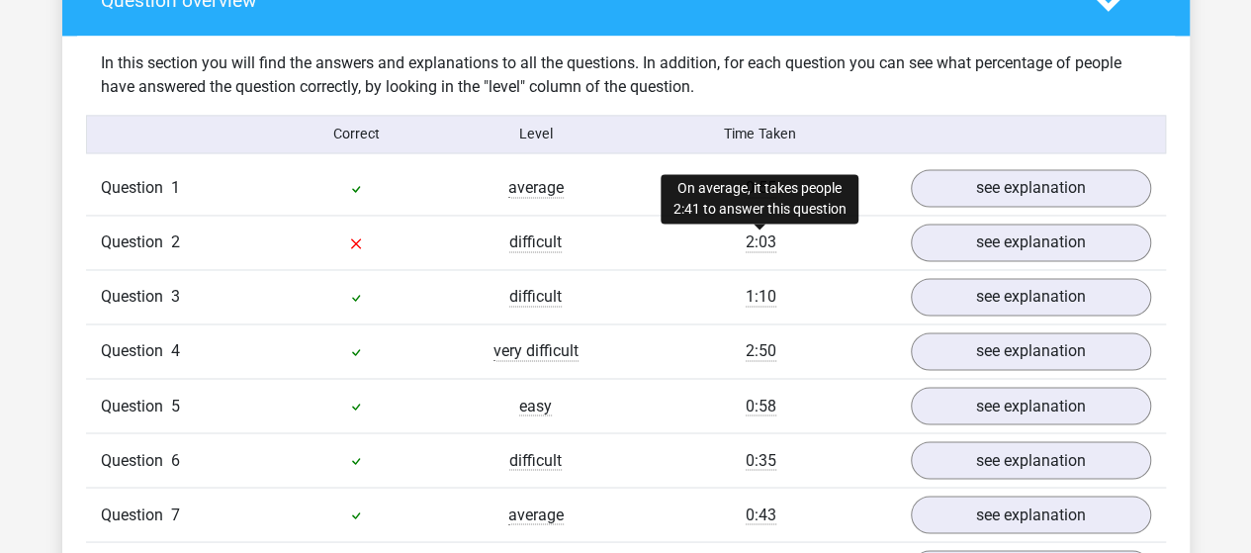
click at [754, 237] on span "2:03" at bounding box center [761, 242] width 31 height 20
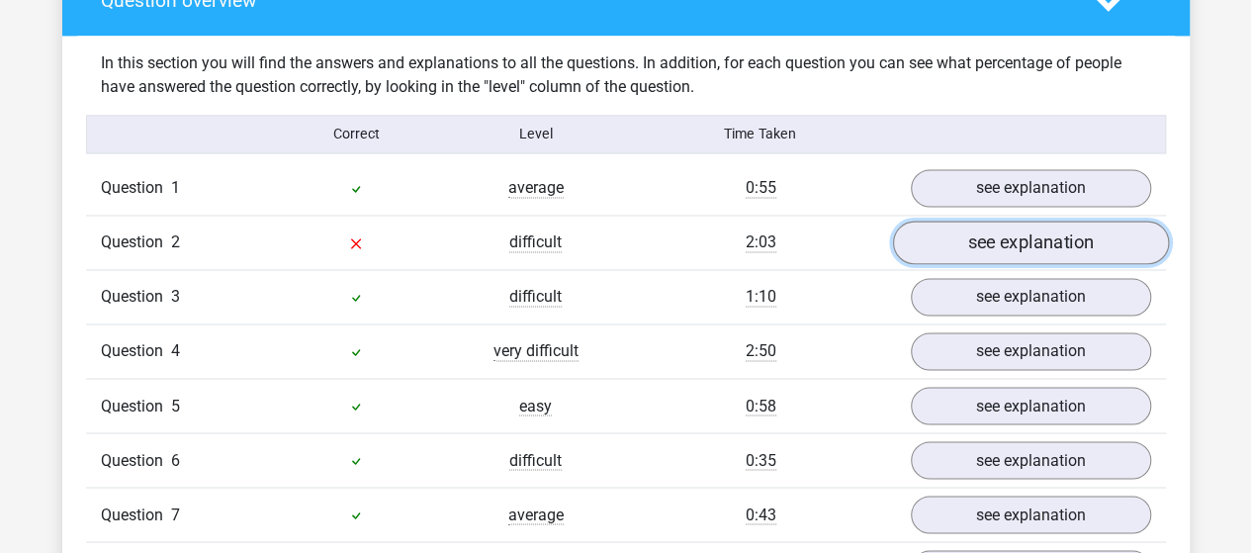
click at [979, 230] on link "see explanation" at bounding box center [1030, 243] width 276 height 44
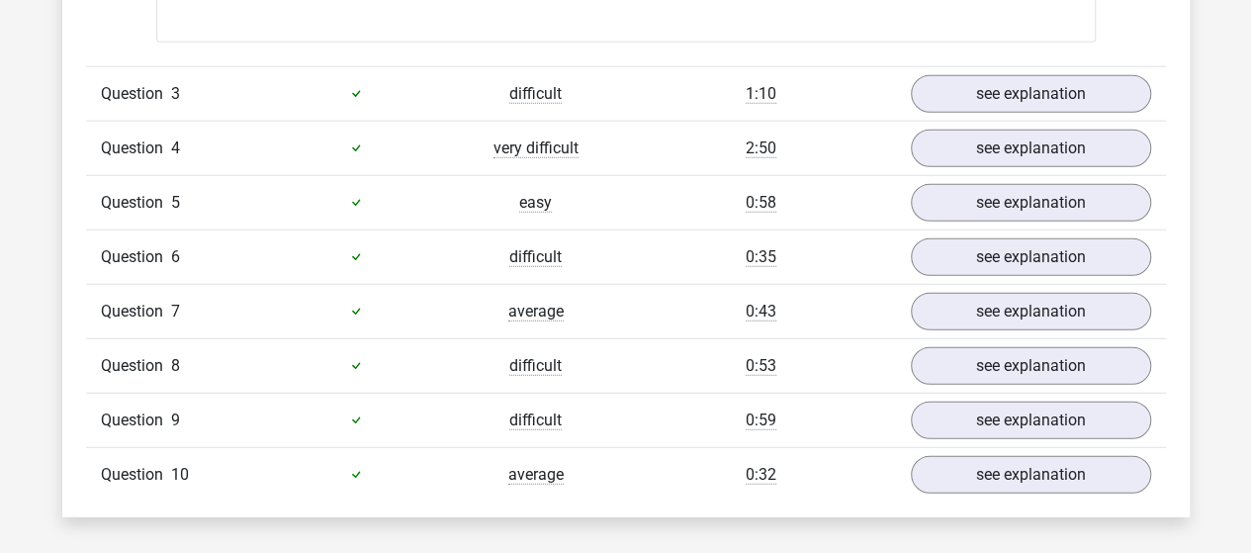
scroll to position [2551, 0]
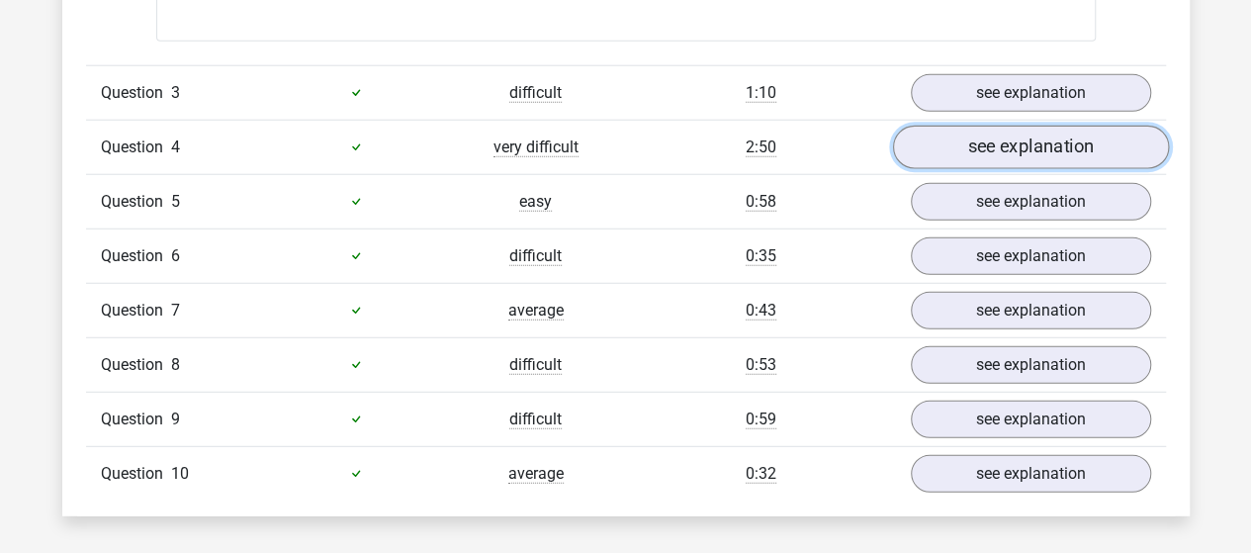
click at [1014, 126] on link "see explanation" at bounding box center [1030, 148] width 276 height 44
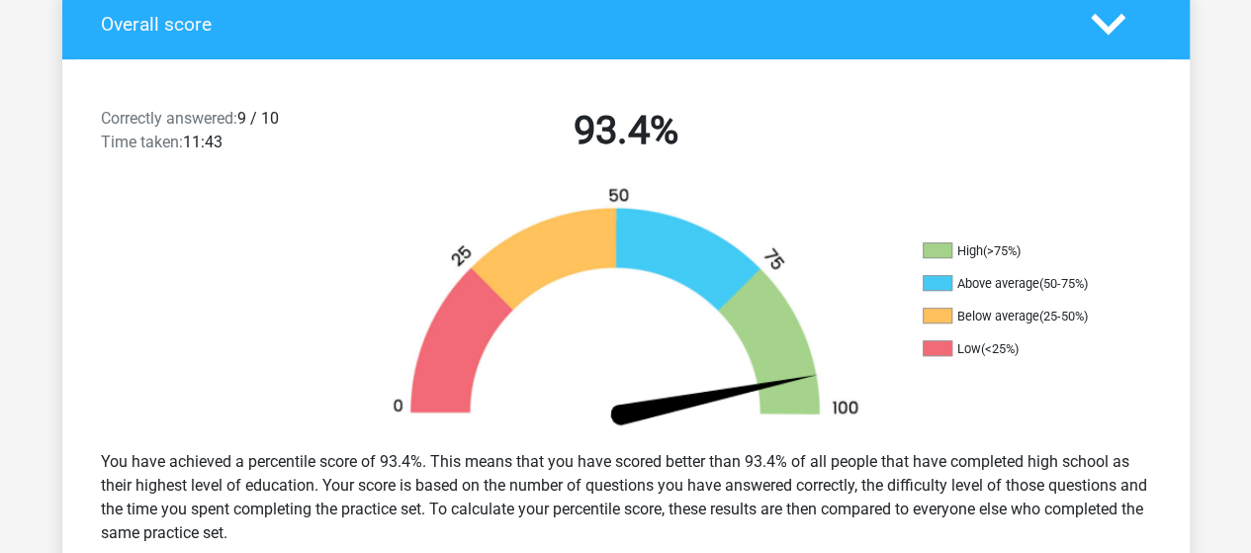
scroll to position [446, 0]
